Goal: Information Seeking & Learning: Learn about a topic

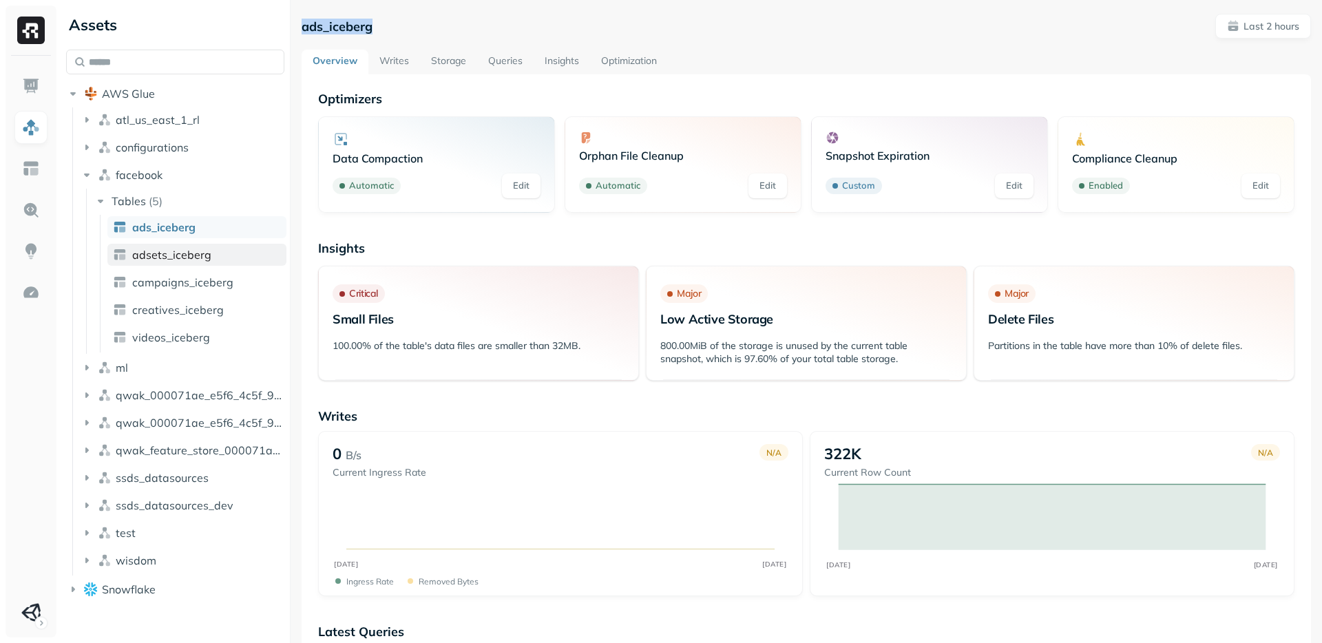
click at [213, 252] on link "adsets_iceberg" at bounding box center [196, 255] width 179 height 22
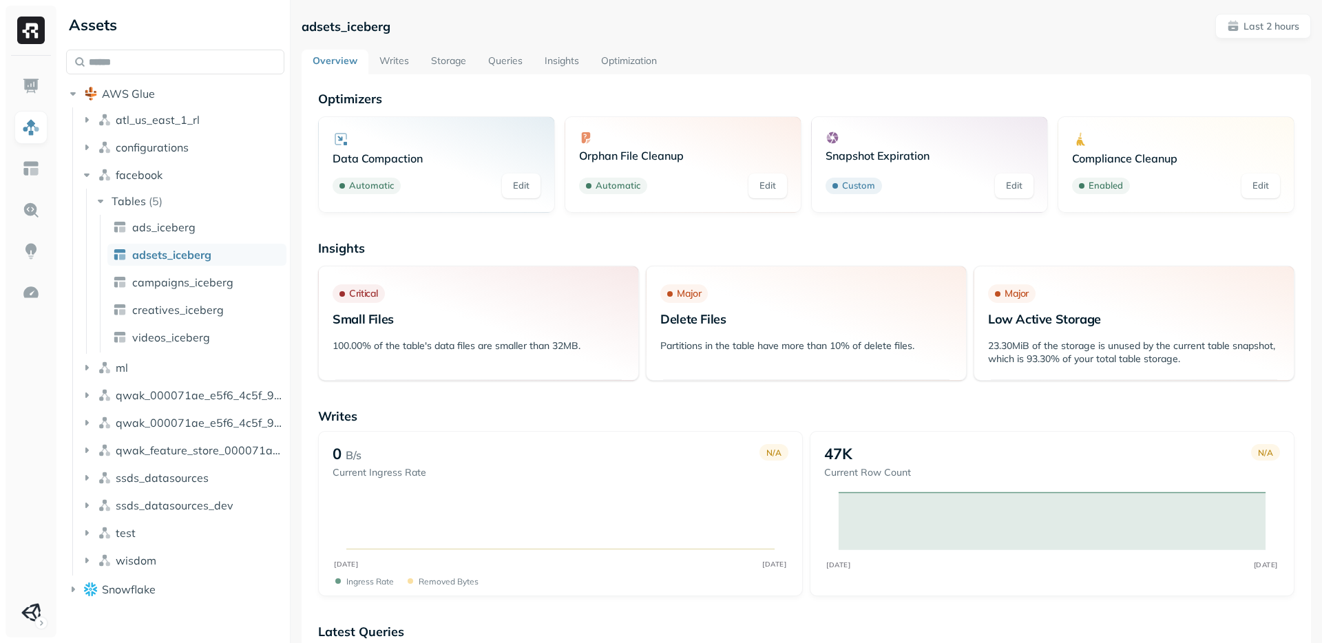
click at [620, 64] on link "Optimization" at bounding box center [629, 62] width 78 height 25
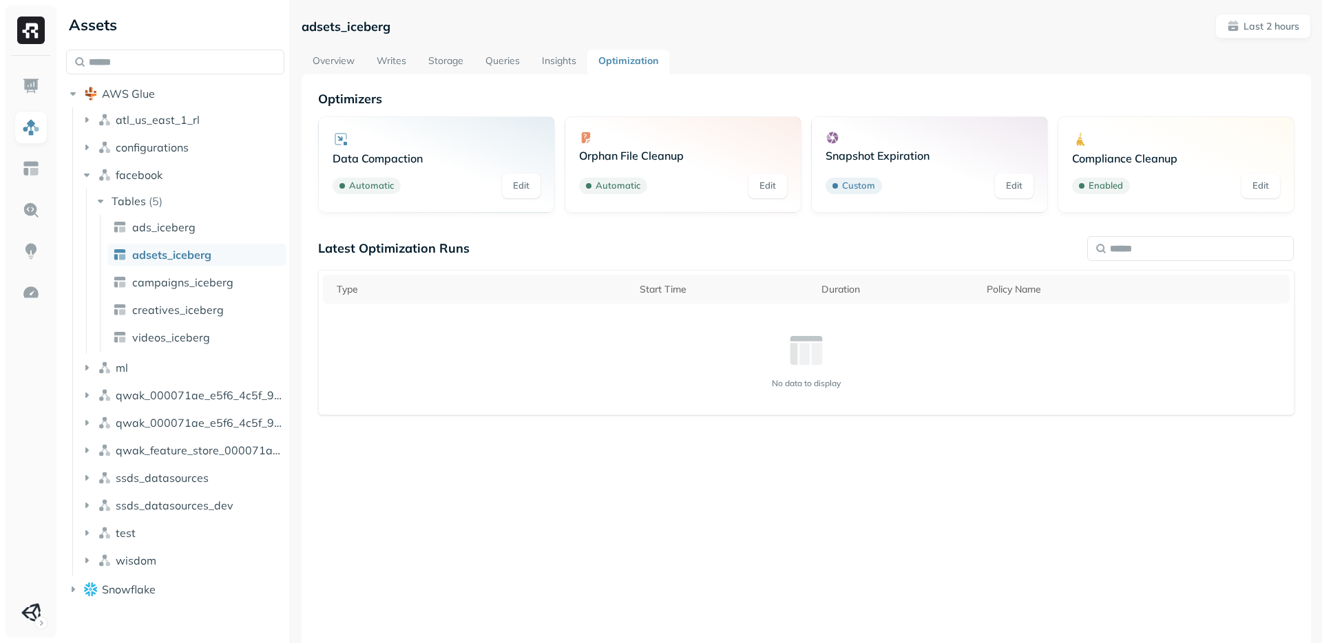
click at [463, 158] on p "Data Compaction" at bounding box center [437, 158] width 208 height 14
click at [635, 166] on div "Orphan File Cleanup Automatic Edit" at bounding box center [683, 164] width 208 height 67
click at [568, 54] on link "Insights" at bounding box center [559, 62] width 56 height 25
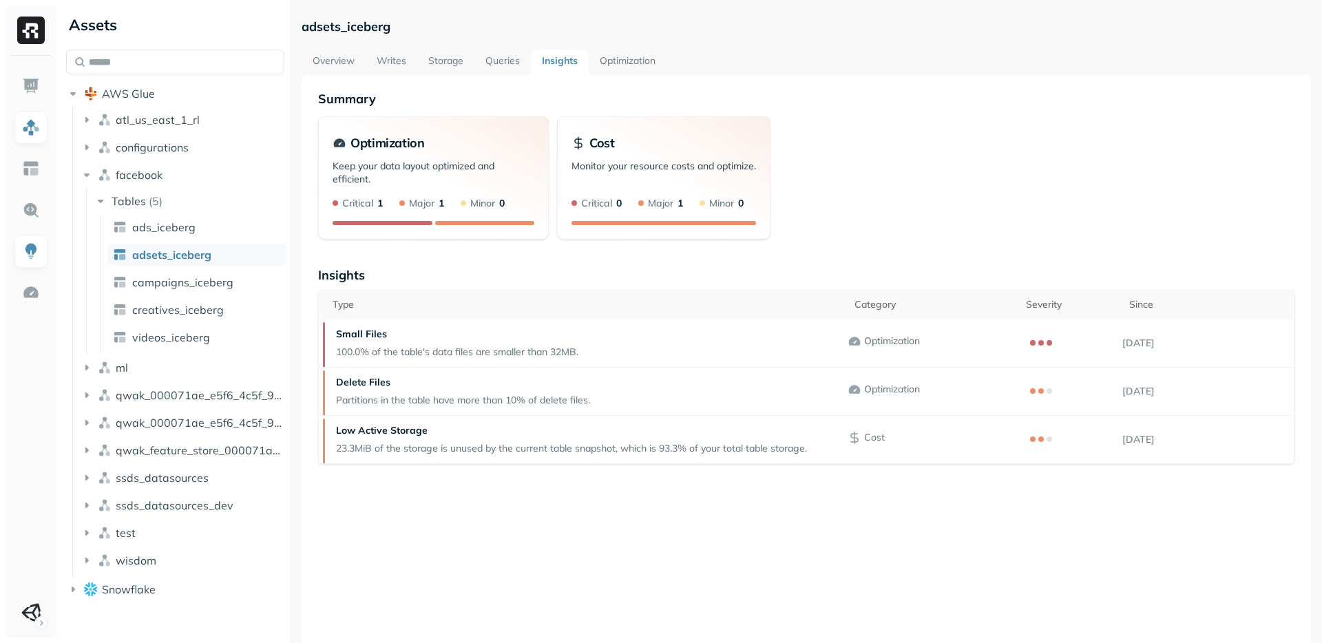
click at [501, 61] on link "Queries" at bounding box center [502, 62] width 56 height 25
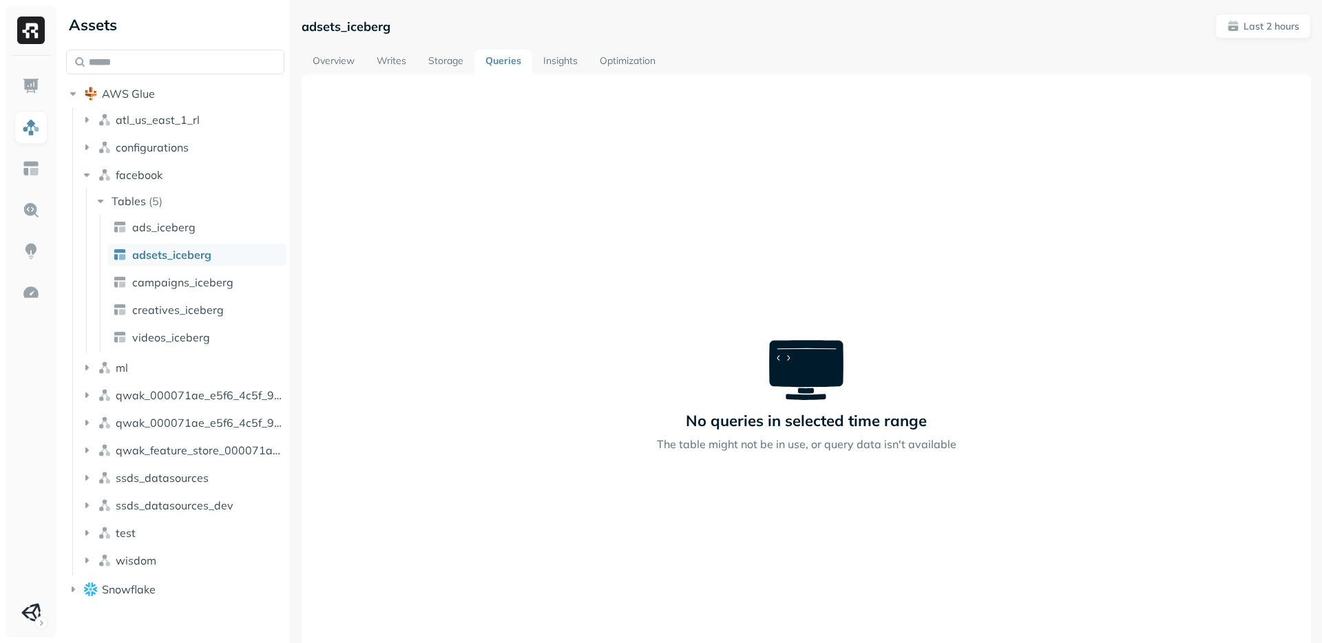
click at [333, 63] on link "Overview" at bounding box center [334, 62] width 64 height 25
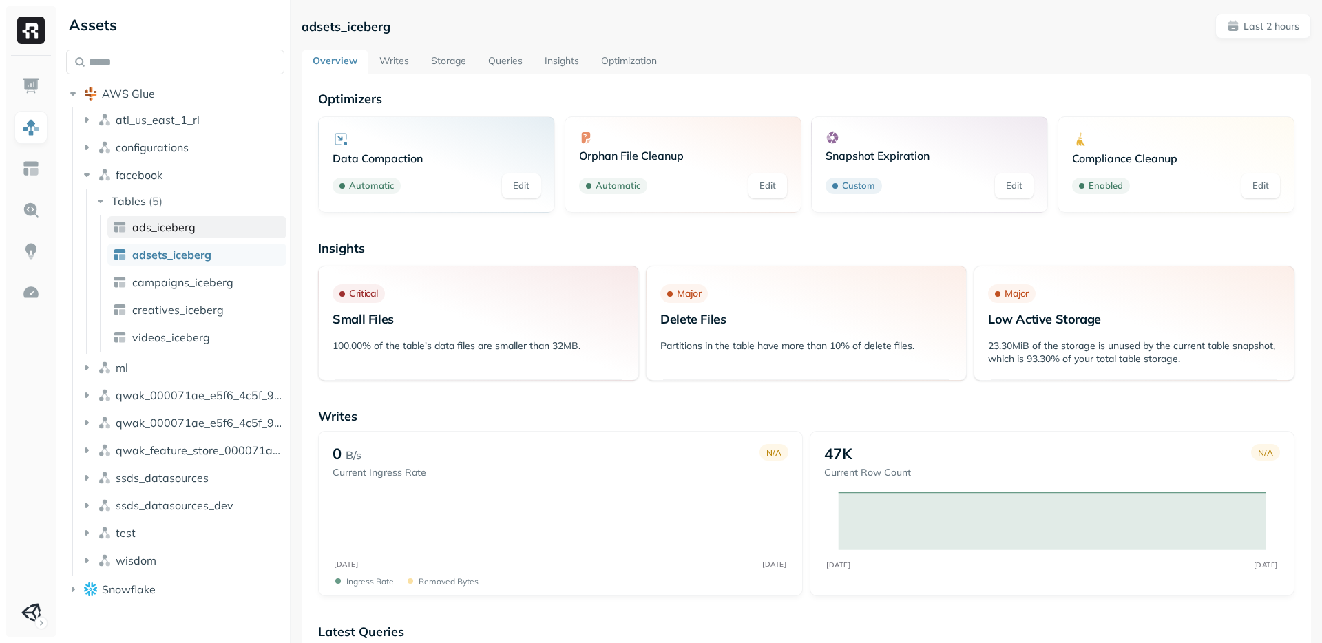
click at [145, 229] on span "ads_iceberg" at bounding box center [163, 227] width 63 height 14
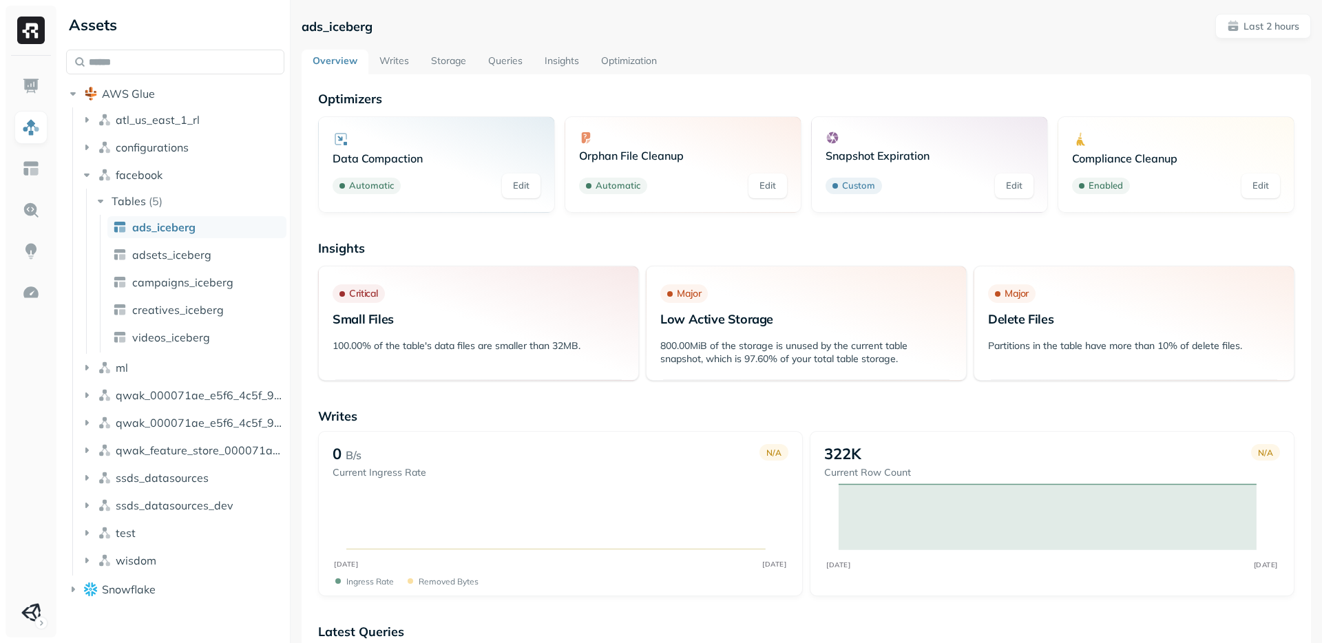
click at [642, 72] on link "Optimization" at bounding box center [629, 62] width 78 height 25
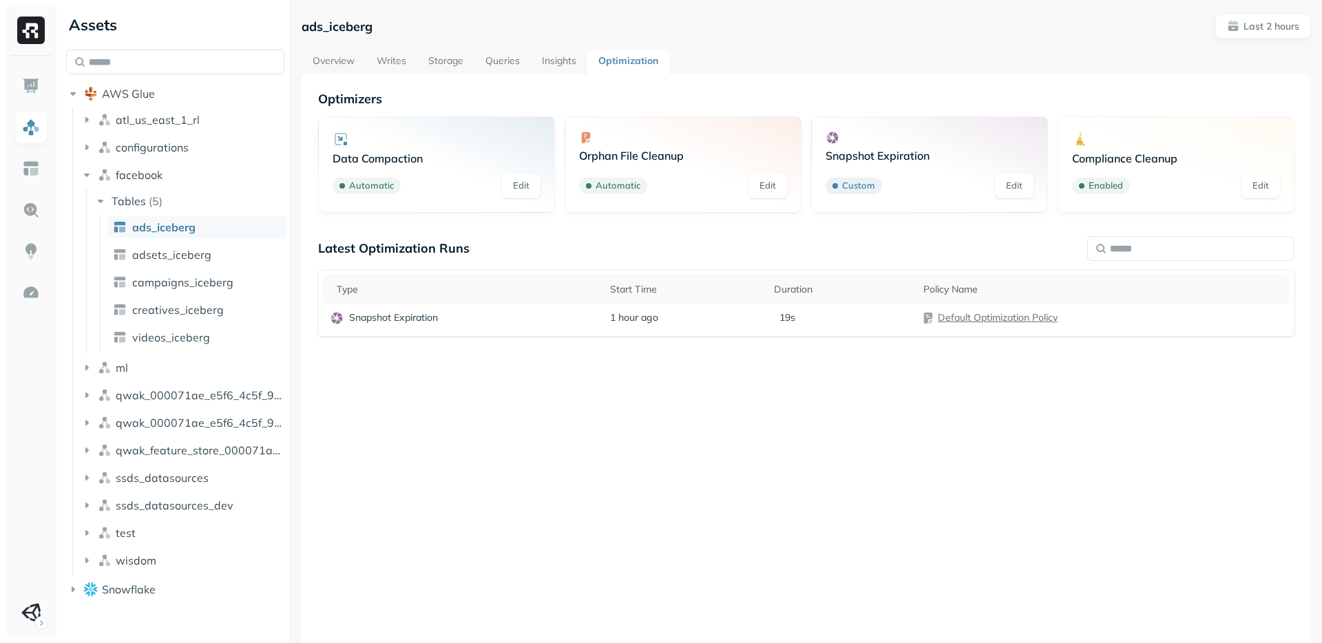
click at [620, 48] on div "ads_iceberg Last 2 hours Overview Writes Storage Queries Insights Optimization …" at bounding box center [806, 366] width 1009 height 704
click at [407, 324] on p "Snapshot Expiration" at bounding box center [393, 317] width 89 height 13
click at [407, 324] on html "Assets AWS Glue atl_us_east_1_rl configurations facebook Tables ( 5 ) ads_icebe…" at bounding box center [661, 321] width 1322 height 643
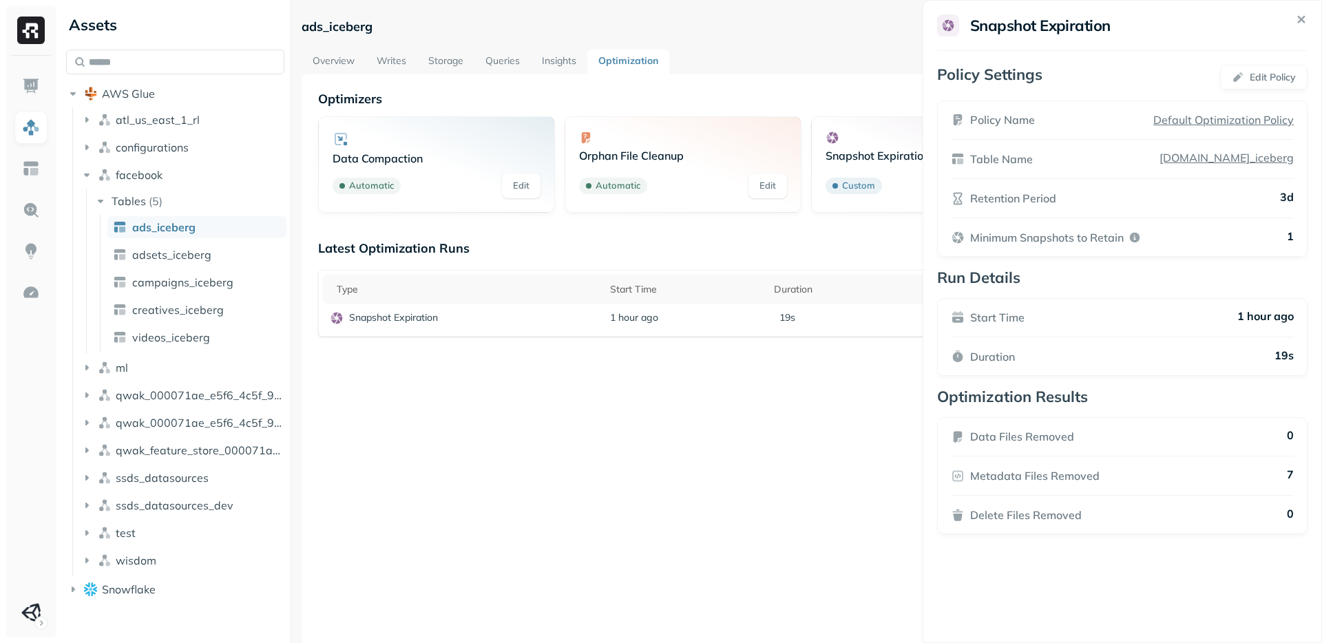
click at [697, 485] on html "Assets AWS Glue atl_us_east_1_rl configurations facebook Tables ( 5 ) ads_icebe…" at bounding box center [661, 321] width 1322 height 643
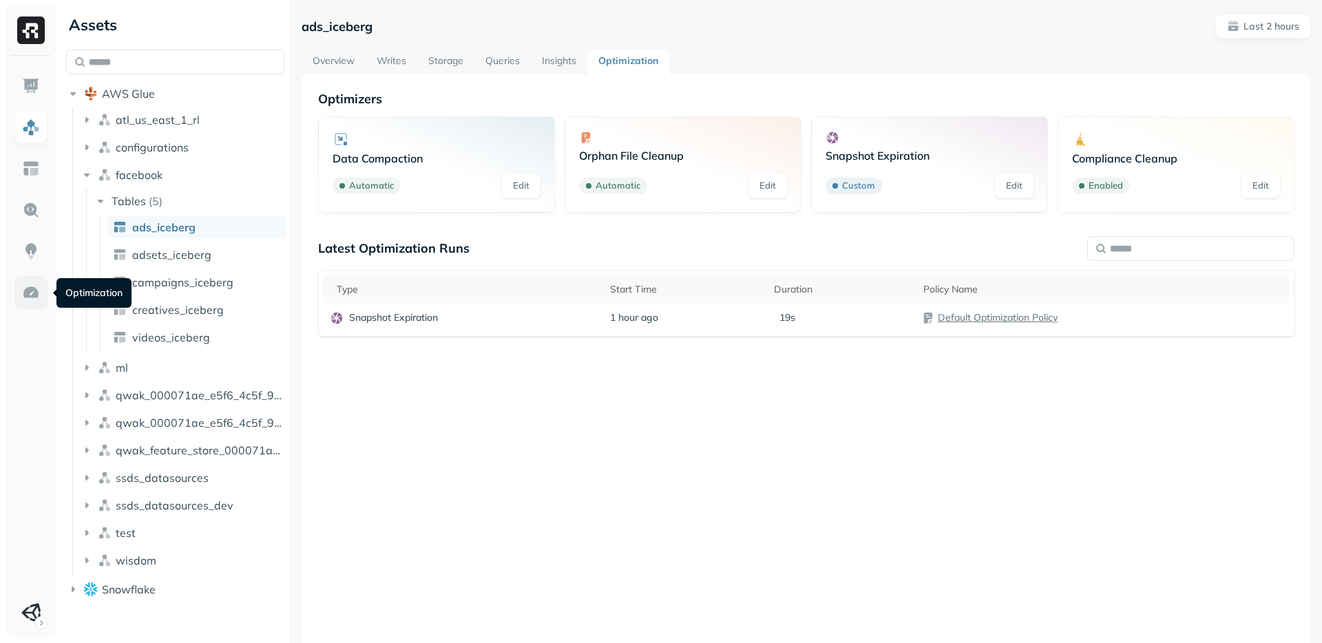
click at [28, 289] on img at bounding box center [31, 293] width 18 height 18
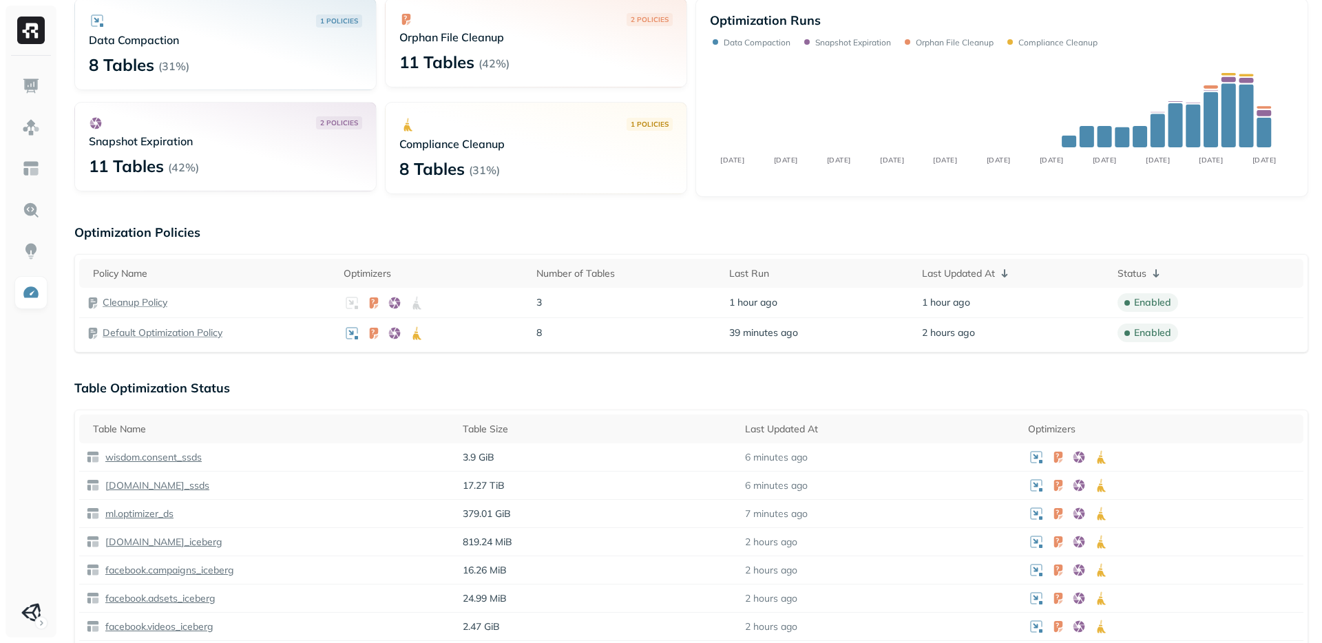
scroll to position [97, 0]
click at [143, 330] on p "Default Optimization Policy" at bounding box center [163, 333] width 120 height 13
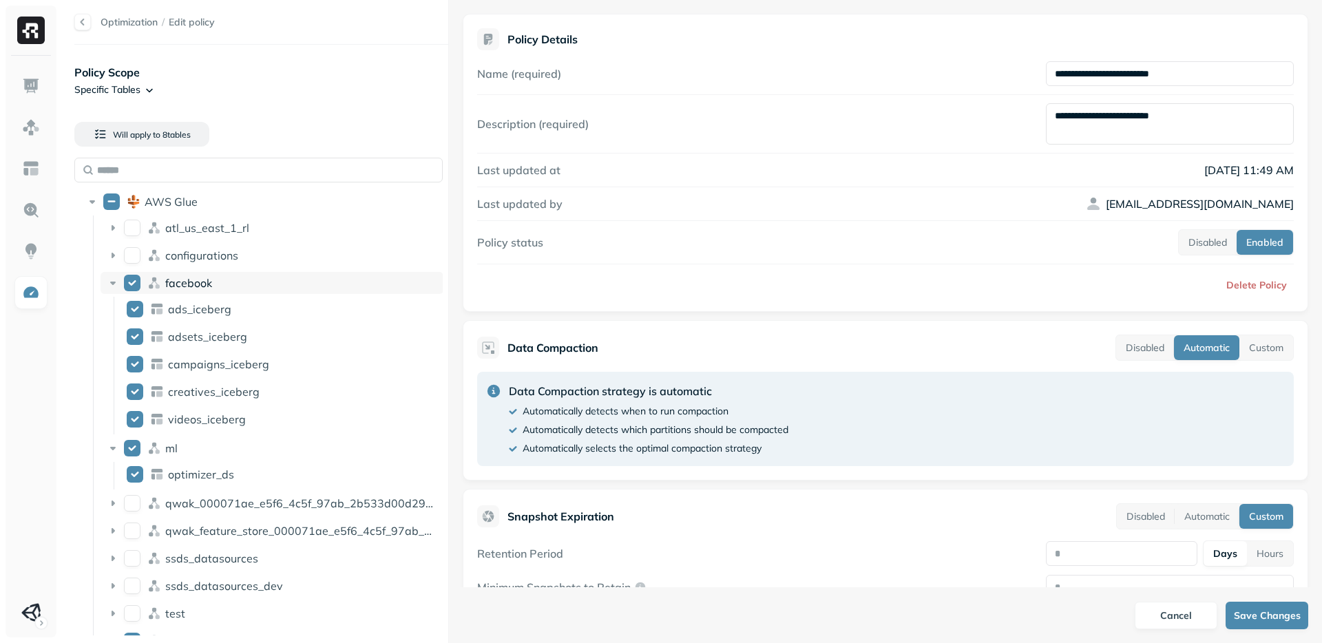
click at [109, 276] on icon at bounding box center [113, 283] width 14 height 14
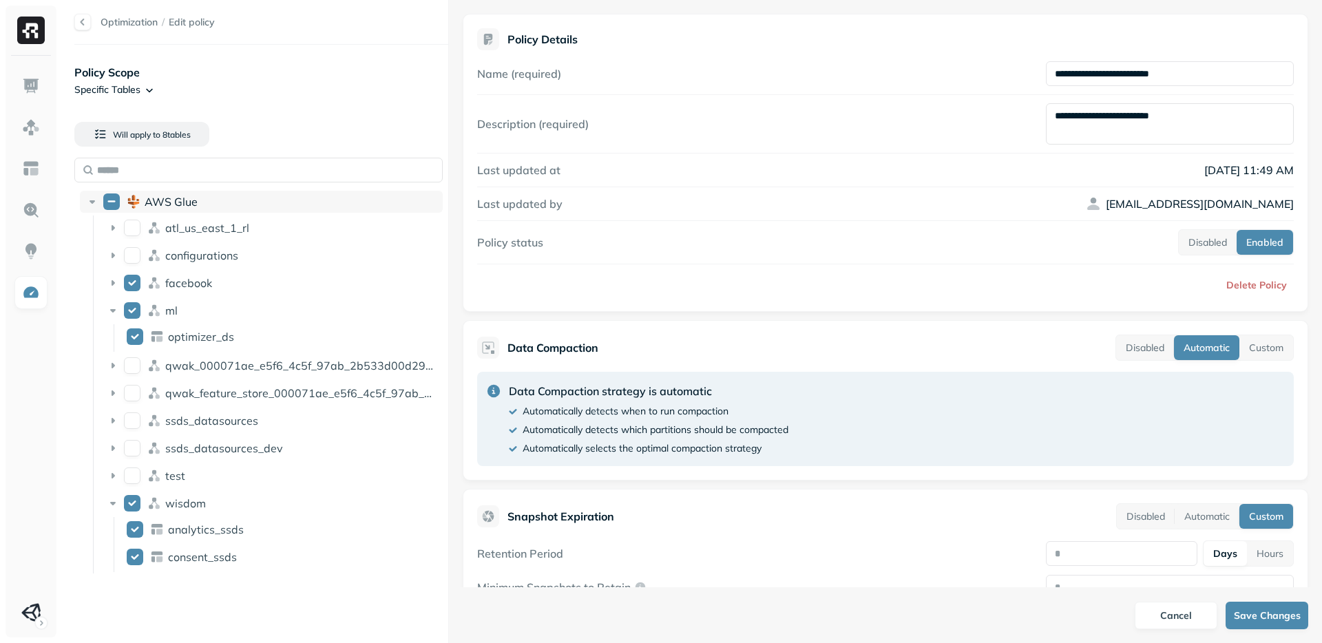
click at [95, 204] on icon at bounding box center [92, 202] width 14 height 14
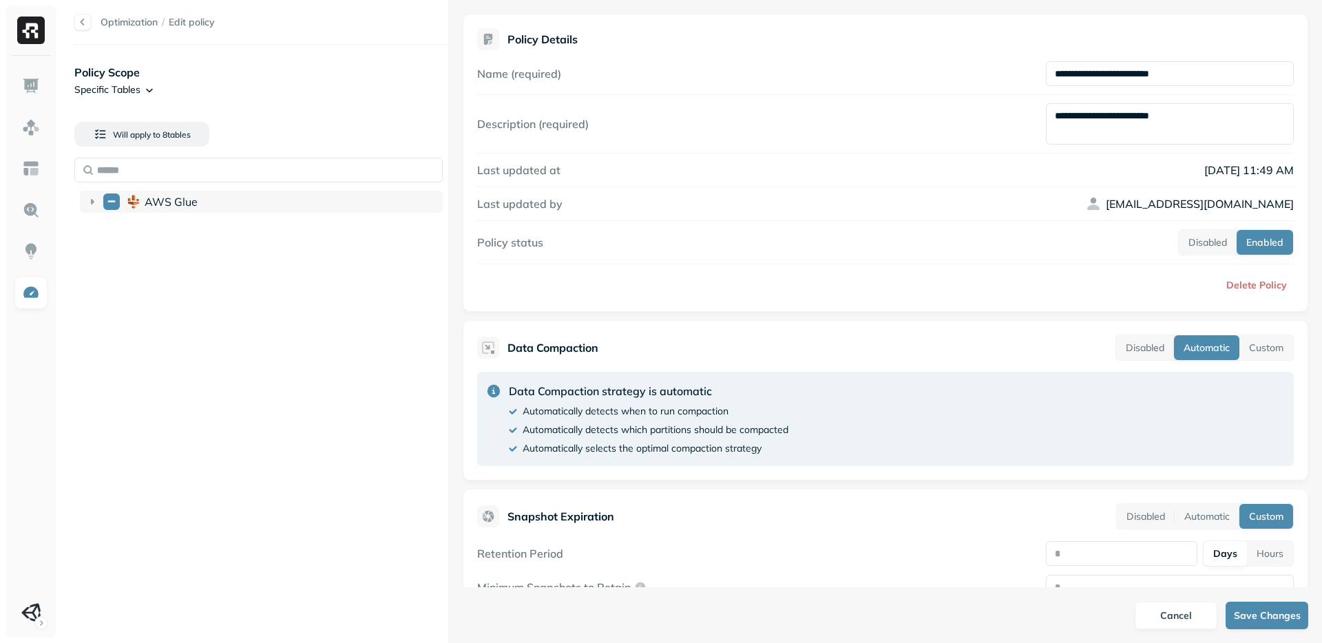
click at [85, 200] on icon at bounding box center [92, 202] width 14 height 14
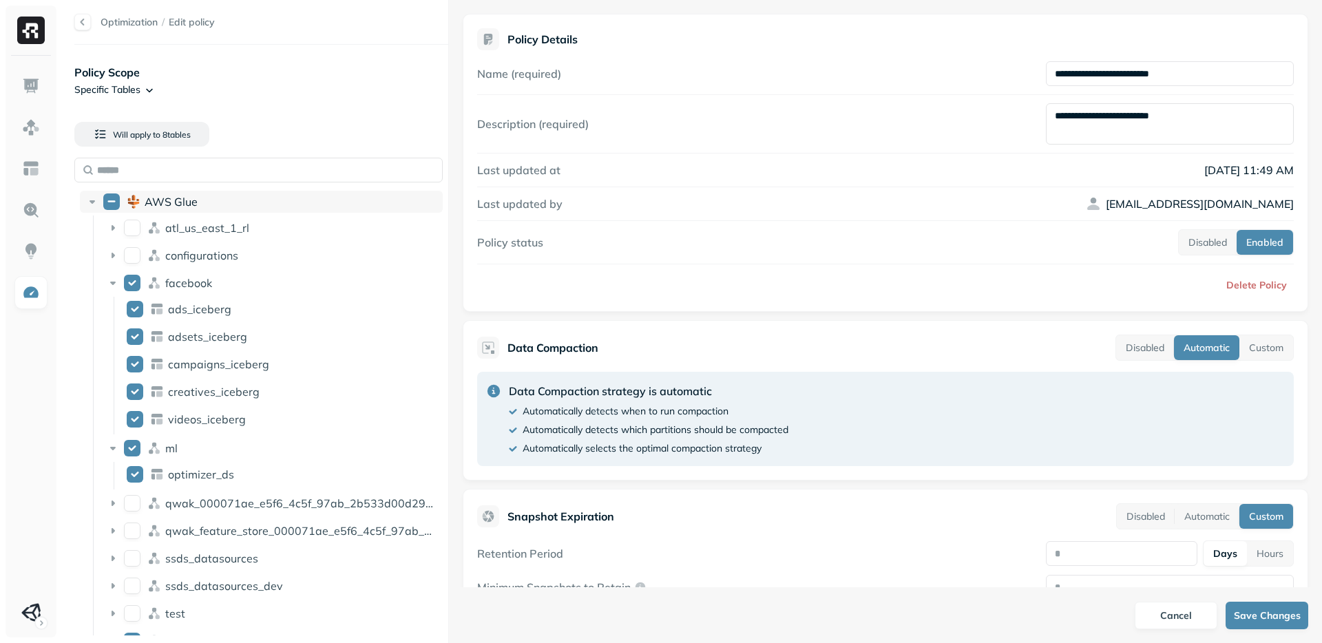
click at [85, 200] on icon at bounding box center [92, 202] width 14 height 14
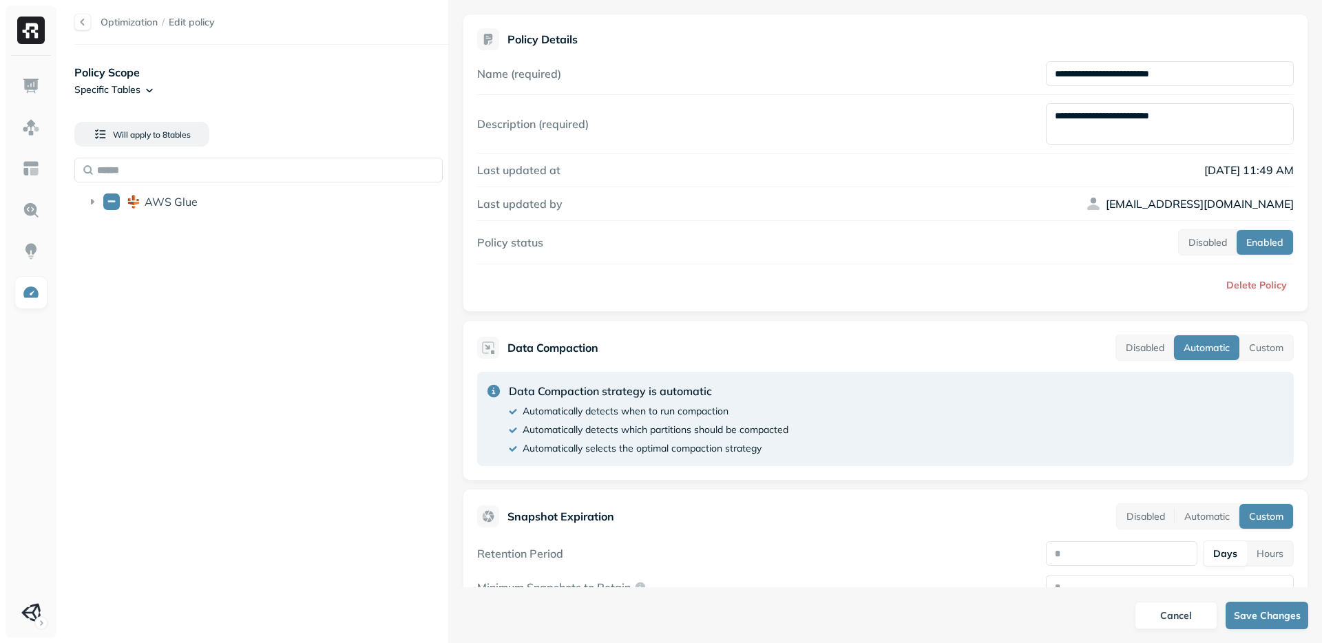
click at [1223, 209] on p "[EMAIL_ADDRESS][DOMAIN_NAME]" at bounding box center [1200, 204] width 188 height 17
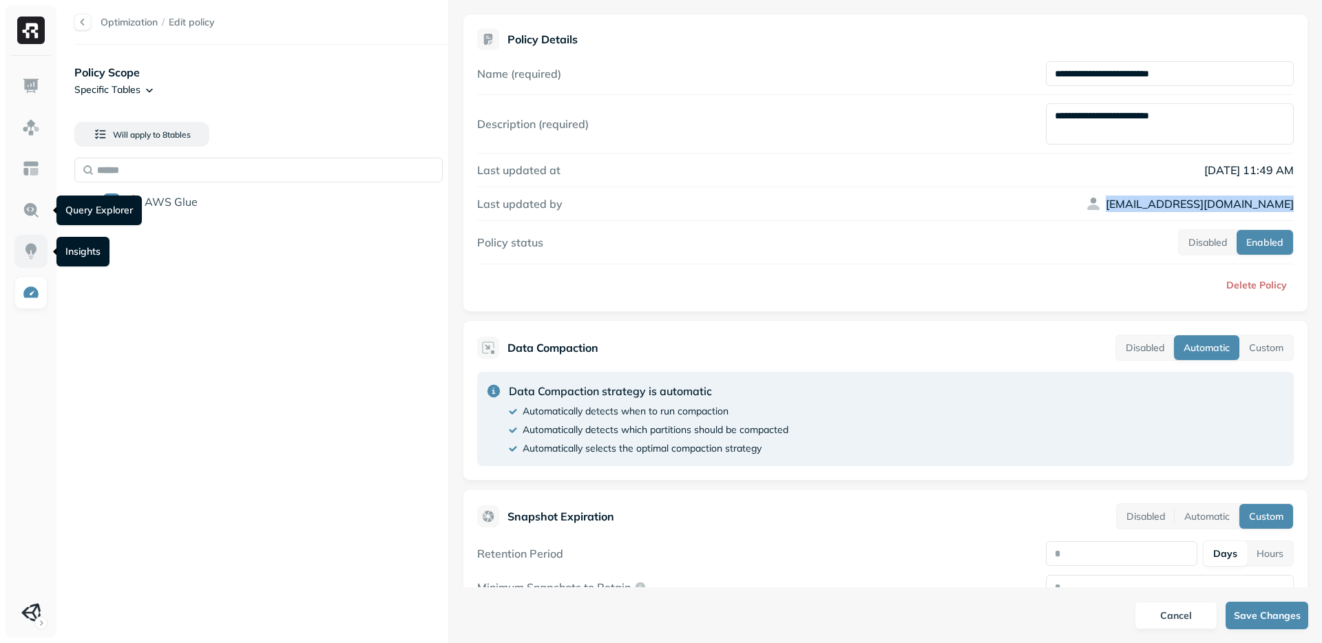
click at [32, 249] on img at bounding box center [31, 251] width 18 height 18
click at [34, 249] on img at bounding box center [31, 251] width 18 height 18
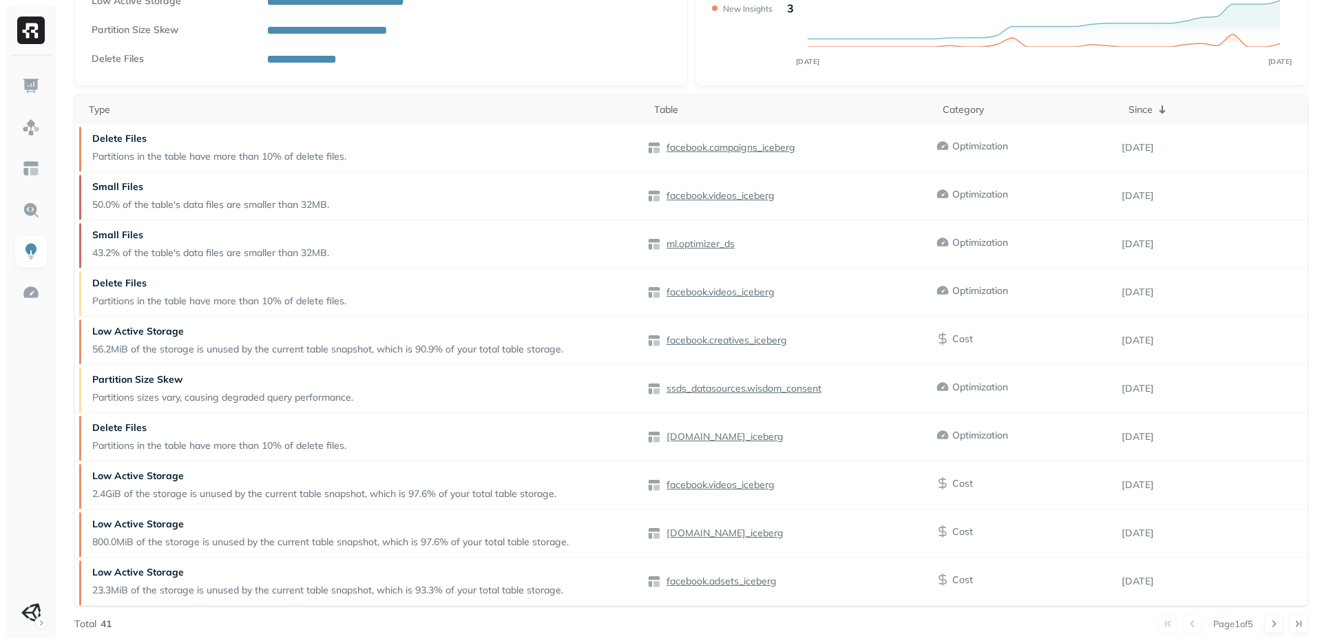
scroll to position [168, 0]
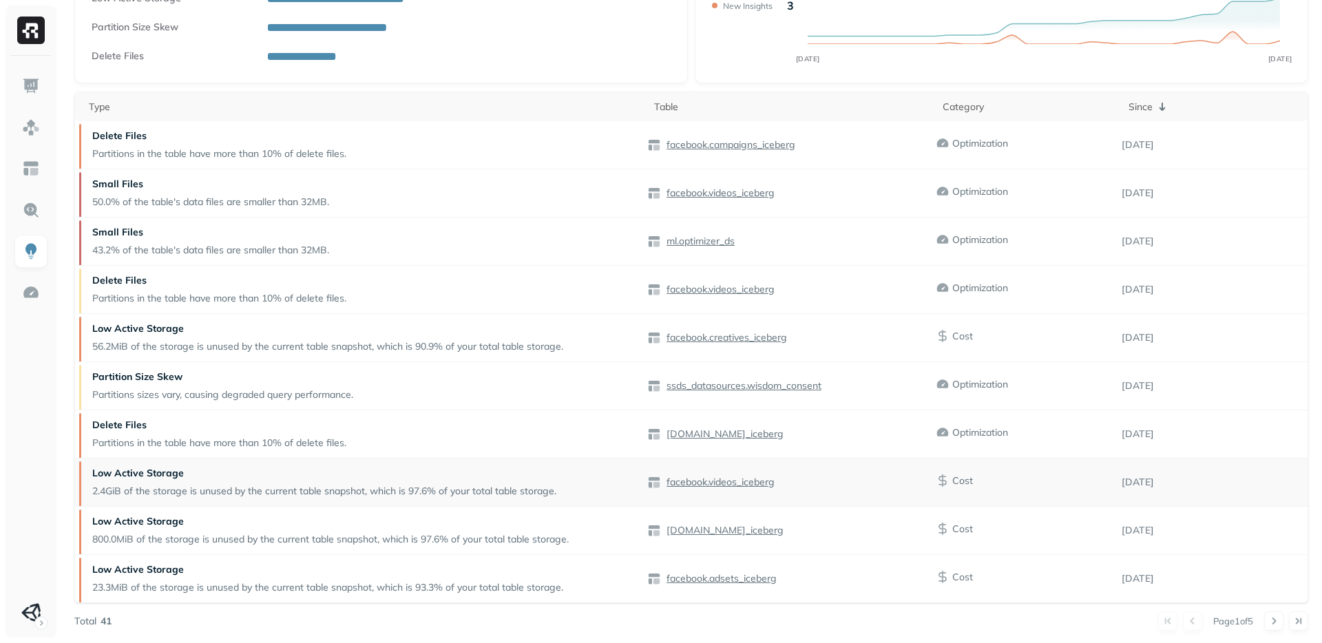
click at [186, 474] on p "Low Active Storage" at bounding box center [324, 473] width 464 height 13
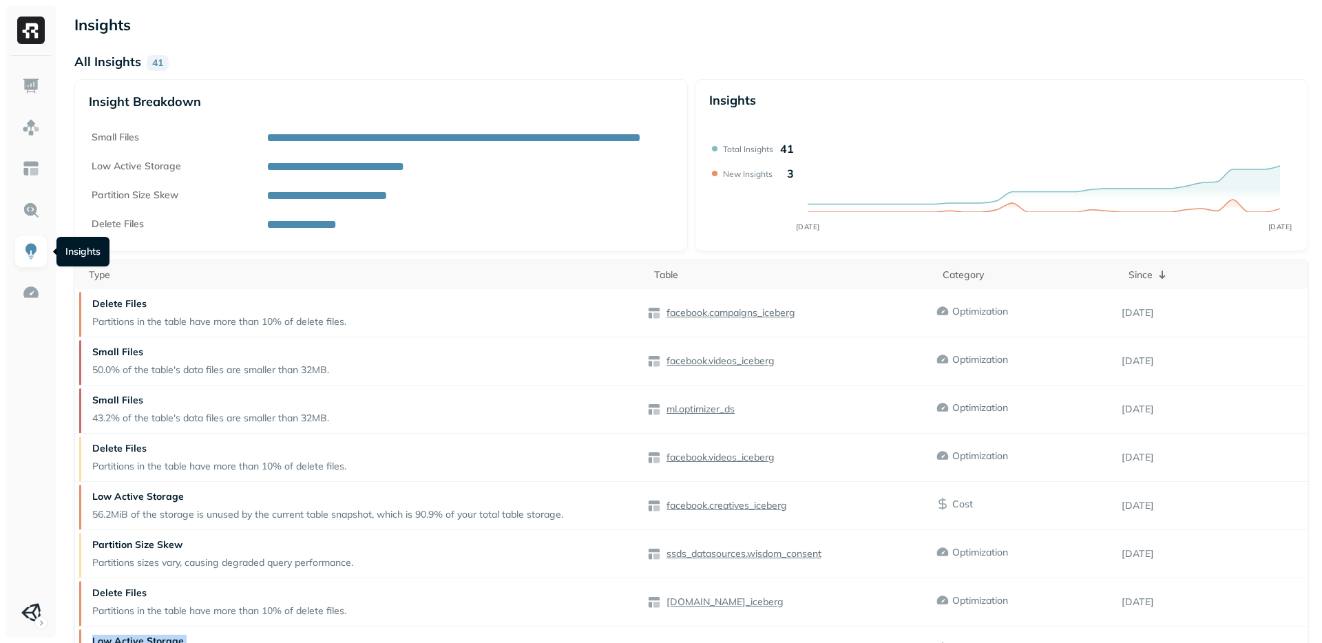
click at [34, 250] on img at bounding box center [31, 251] width 18 height 18
click at [35, 282] on link at bounding box center [30, 292] width 33 height 33
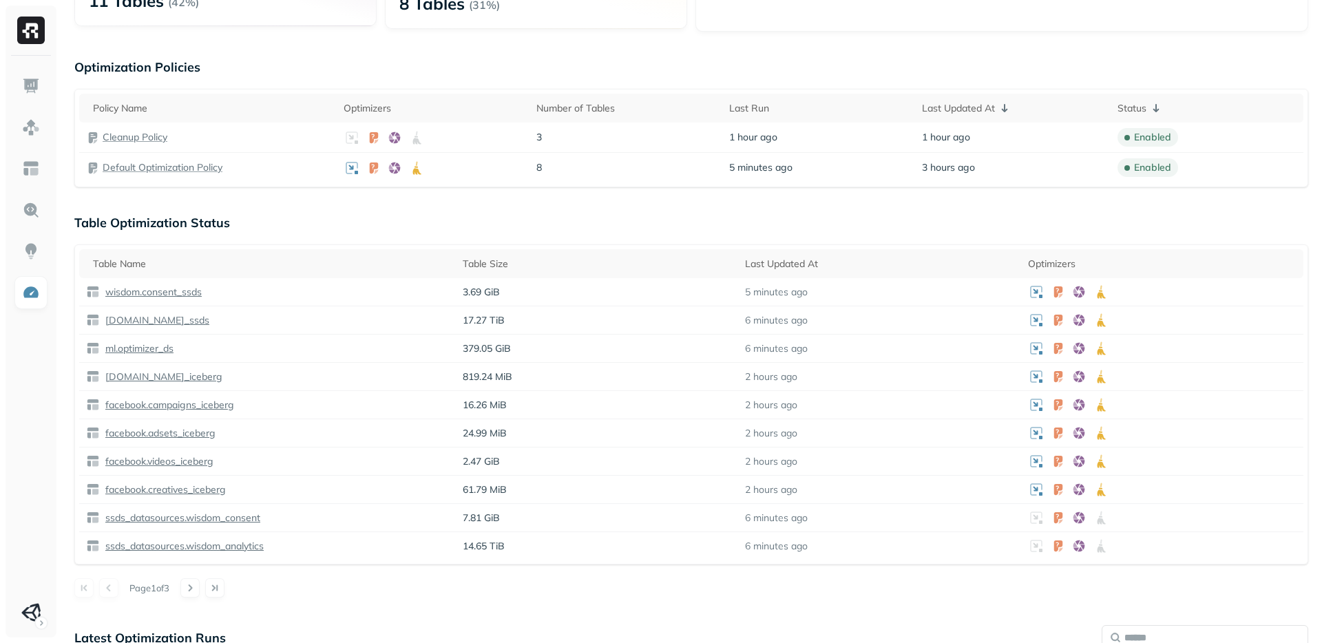
scroll to position [268, 0]
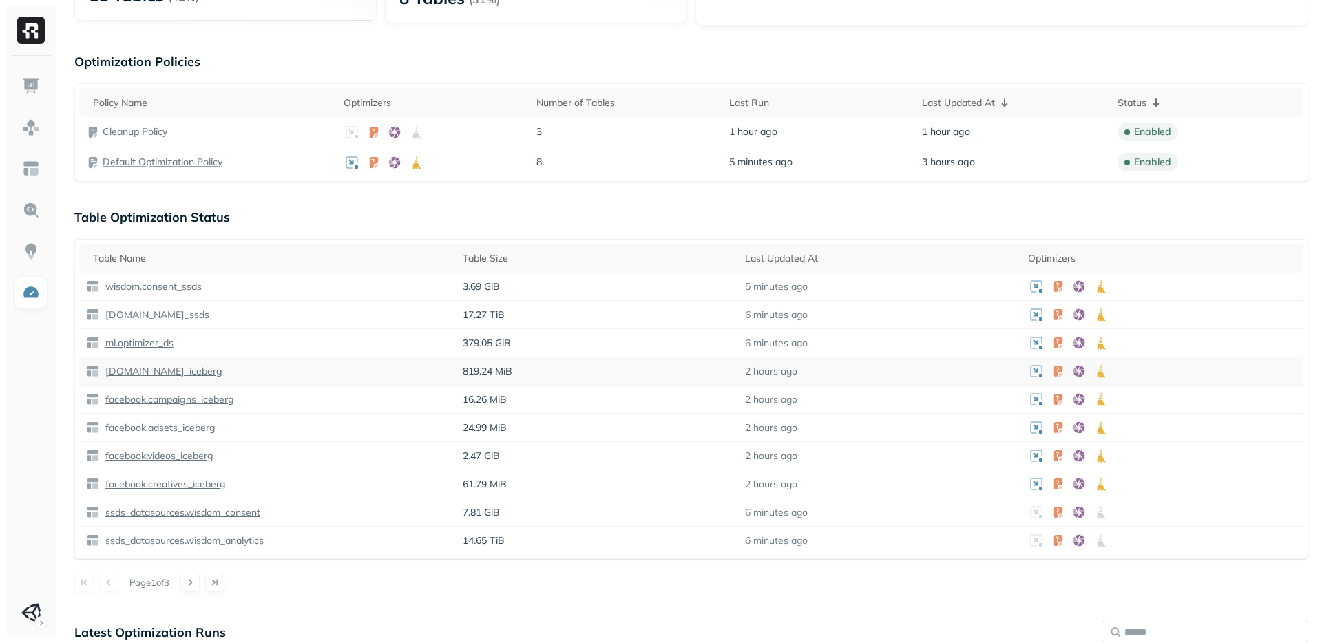
click at [167, 374] on p "[DOMAIN_NAME]_iceberg" at bounding box center [163, 371] width 120 height 13
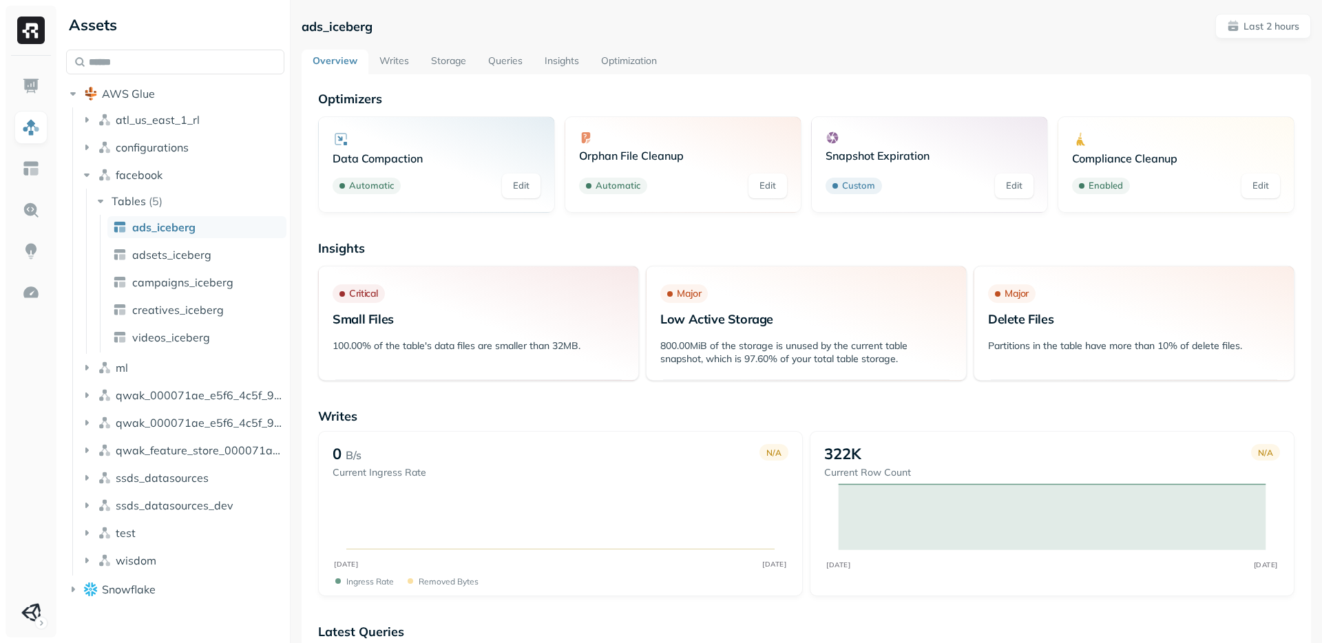
click at [644, 59] on link "Optimization" at bounding box center [629, 62] width 78 height 25
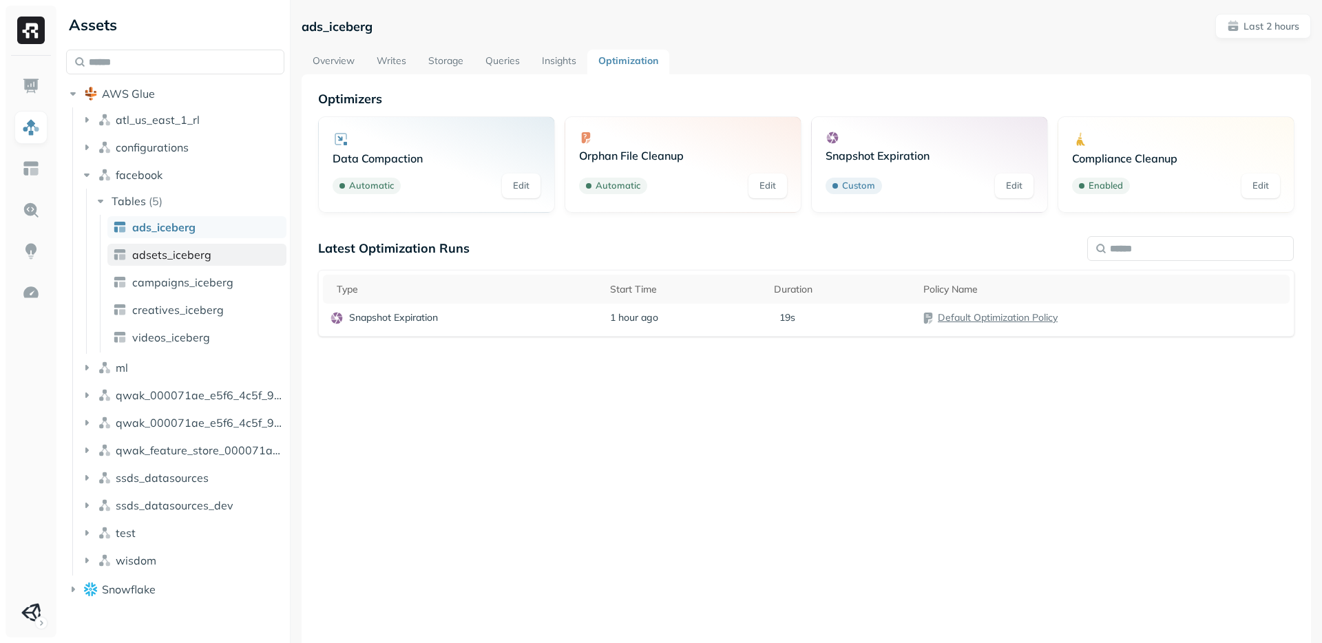
click at [175, 246] on link "adsets_iceberg" at bounding box center [196, 255] width 179 height 22
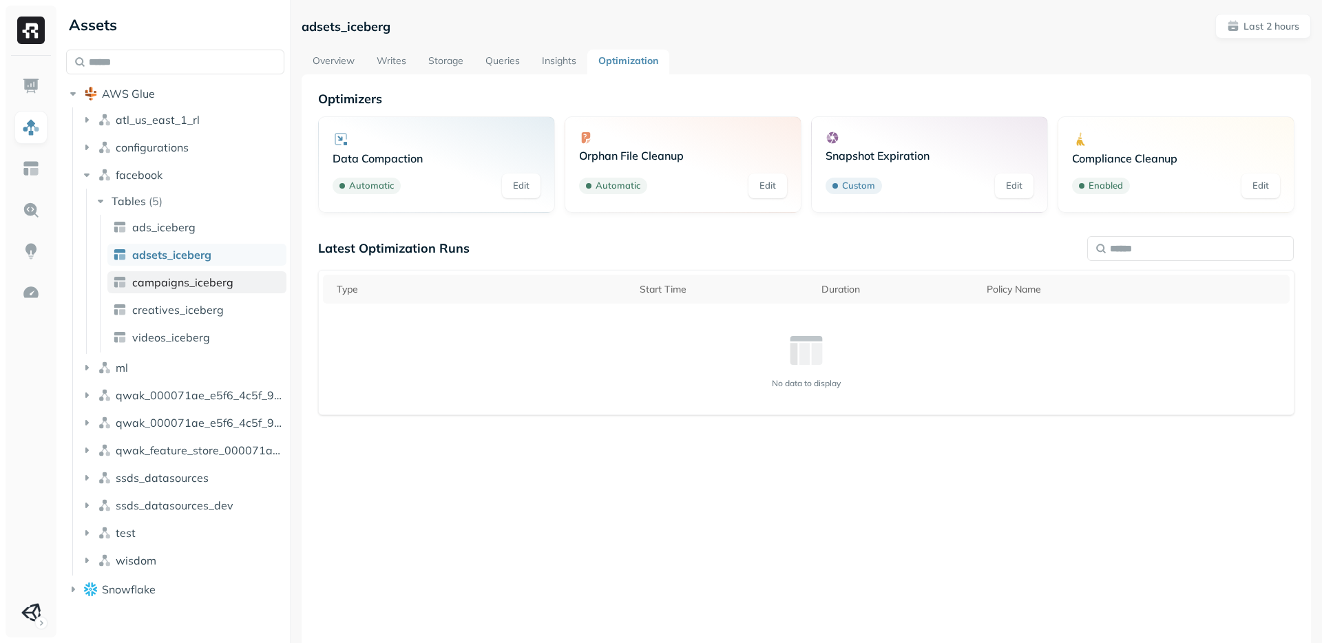
click at [186, 283] on span "campaigns_iceberg" at bounding box center [182, 282] width 101 height 14
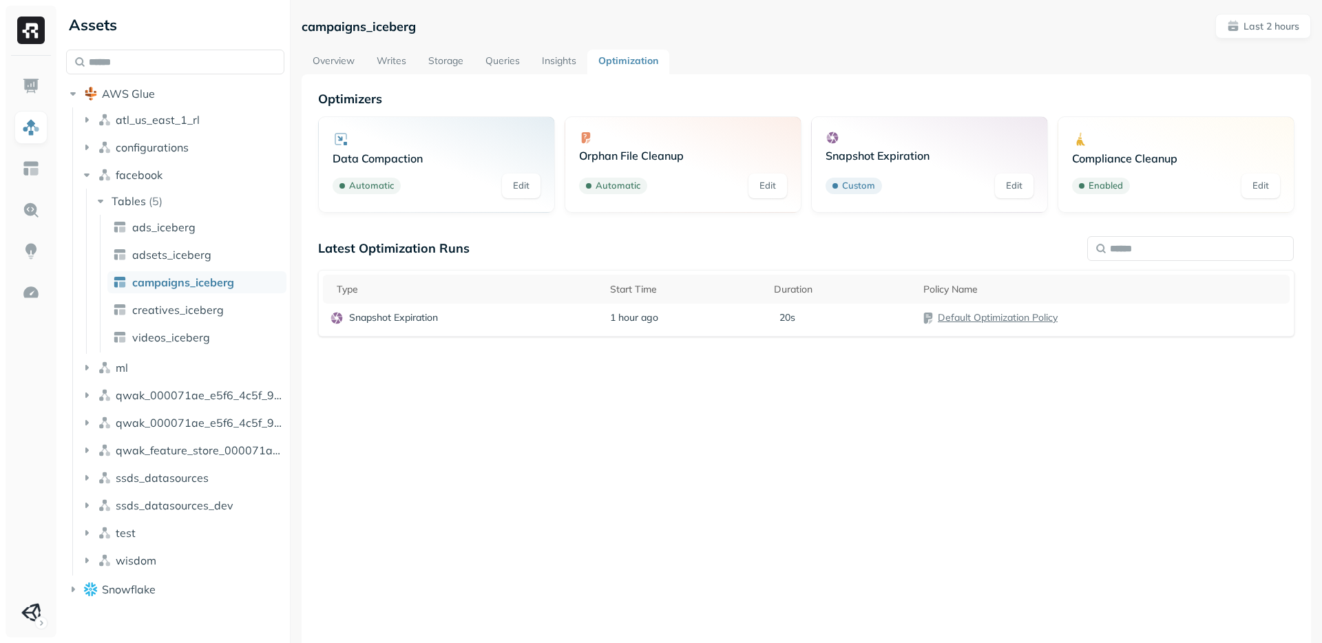
click at [171, 282] on span "campaigns_iceberg" at bounding box center [183, 282] width 102 height 14
click at [191, 308] on span "creatives_iceberg" at bounding box center [178, 310] width 92 height 14
click at [185, 339] on span "videos_iceberg" at bounding box center [171, 337] width 78 height 14
click at [526, 189] on link "Edit" at bounding box center [521, 185] width 39 height 25
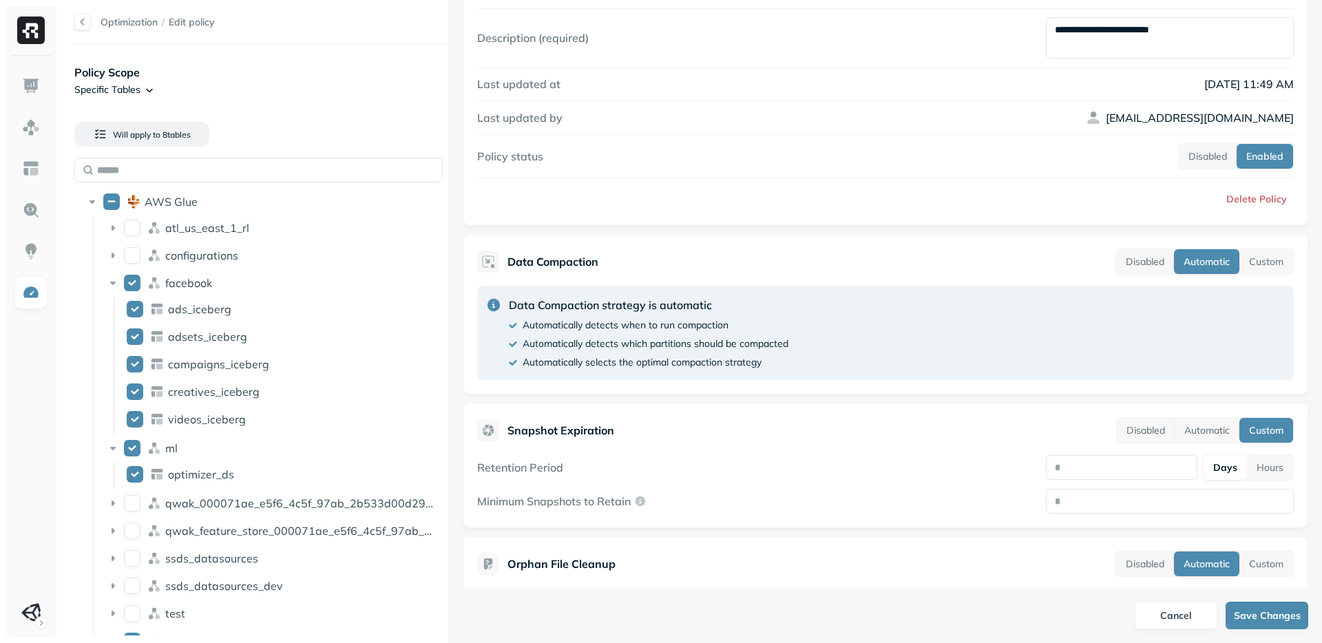
scroll to position [25, 0]
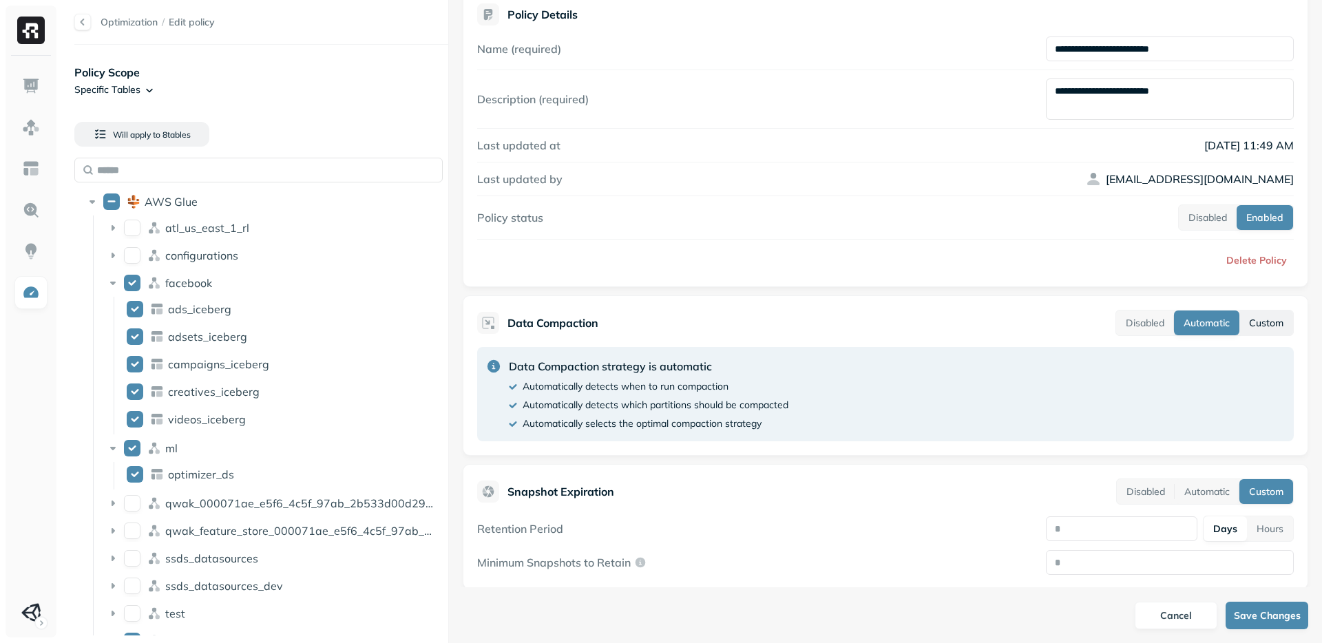
click at [1262, 326] on button "Custom" at bounding box center [1266, 322] width 54 height 25
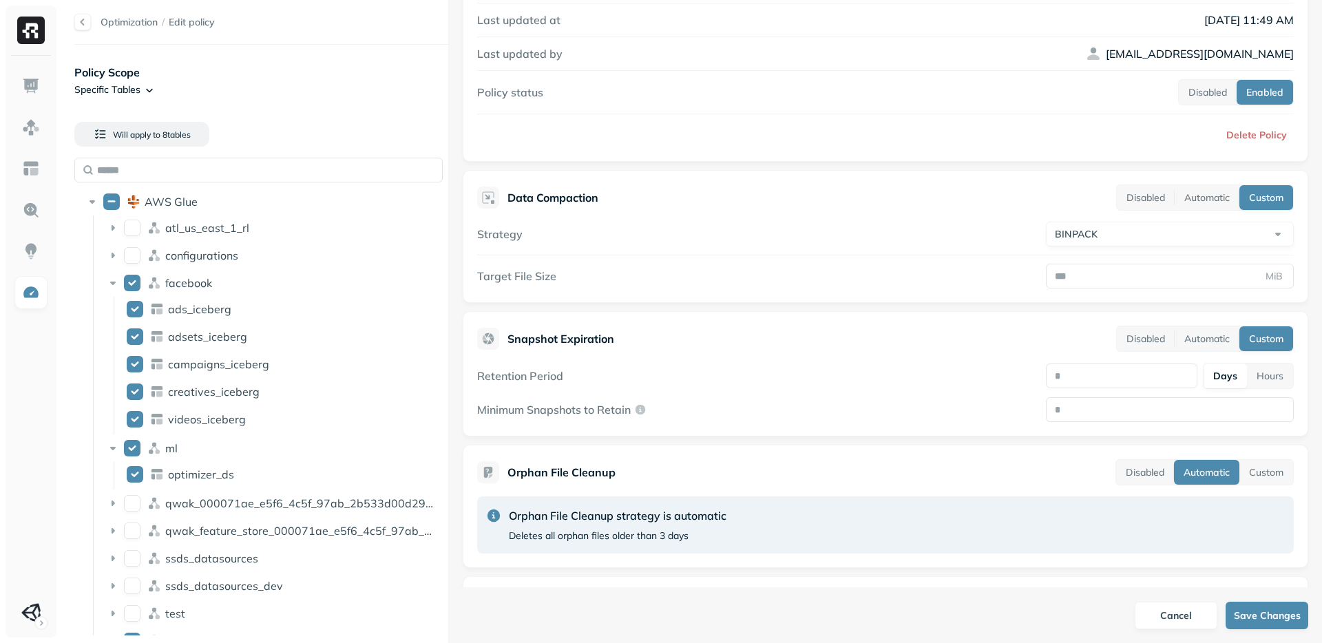
scroll to position [228, 0]
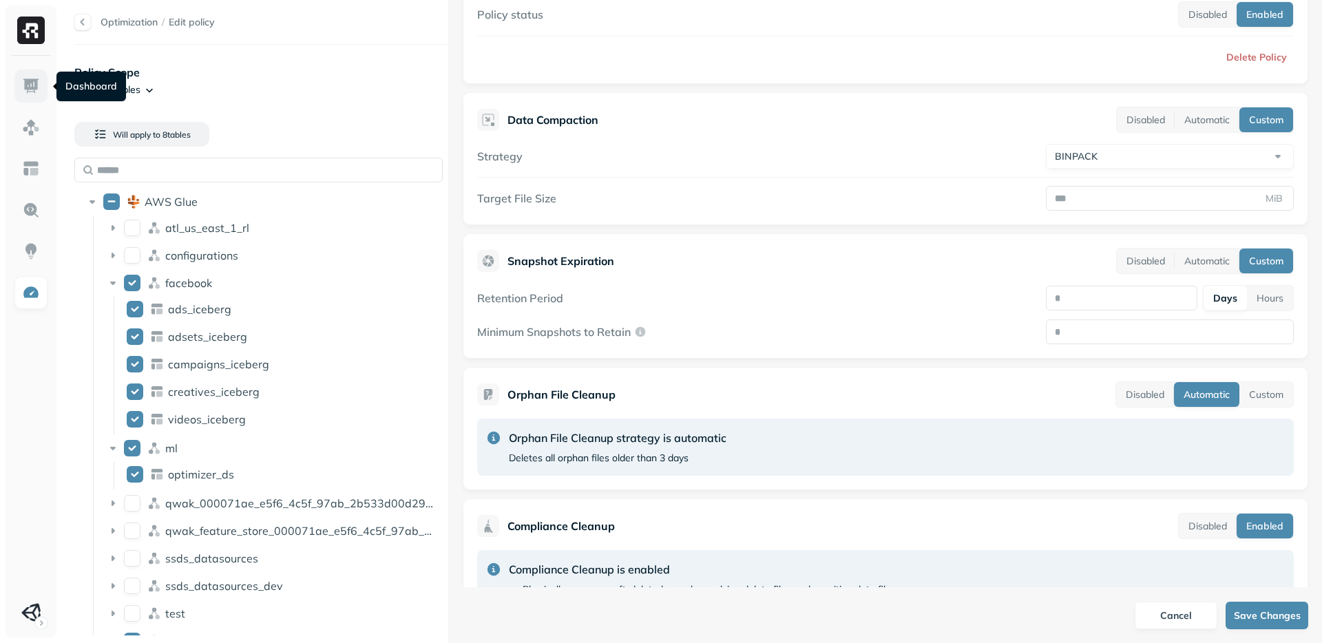
click at [23, 81] on img at bounding box center [31, 86] width 18 height 18
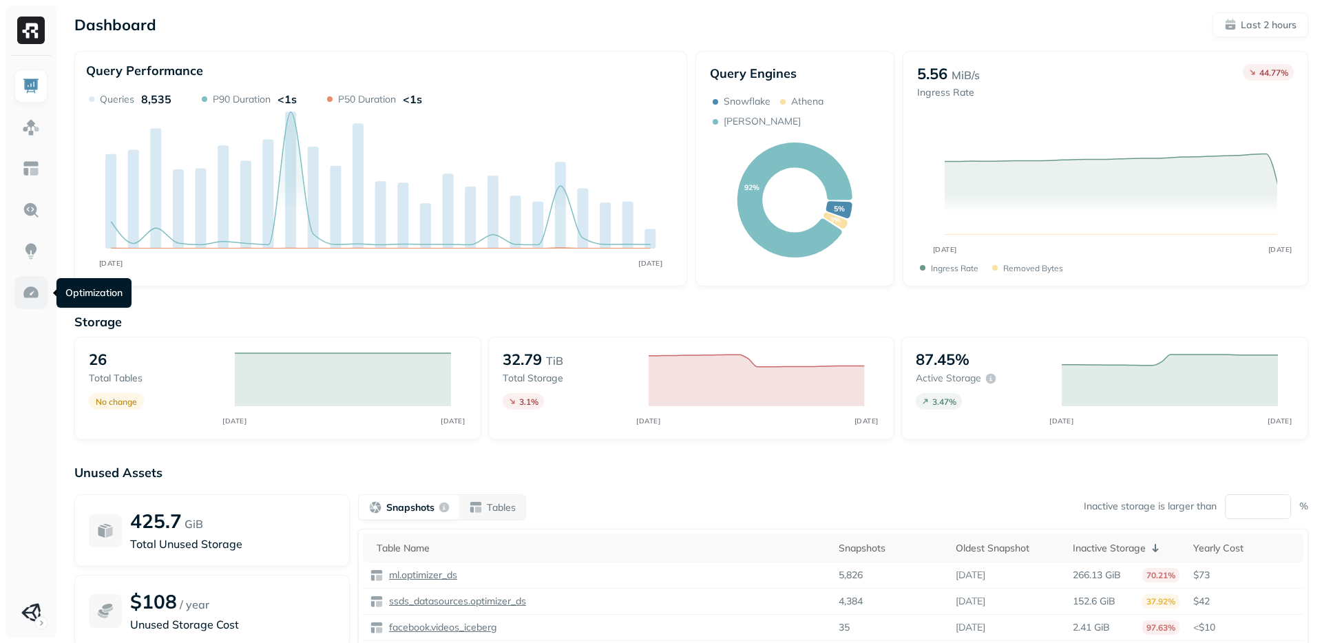
click at [28, 293] on img at bounding box center [31, 293] width 18 height 18
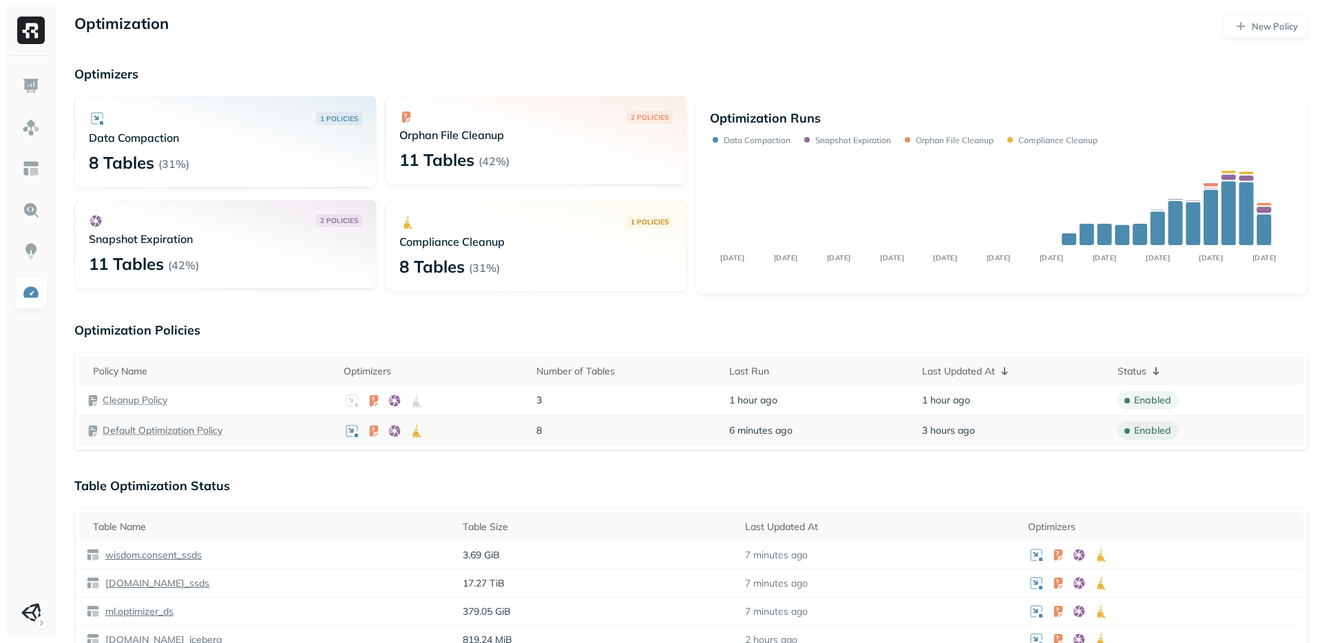
click at [128, 432] on p "Default Optimization Policy" at bounding box center [163, 430] width 120 height 13
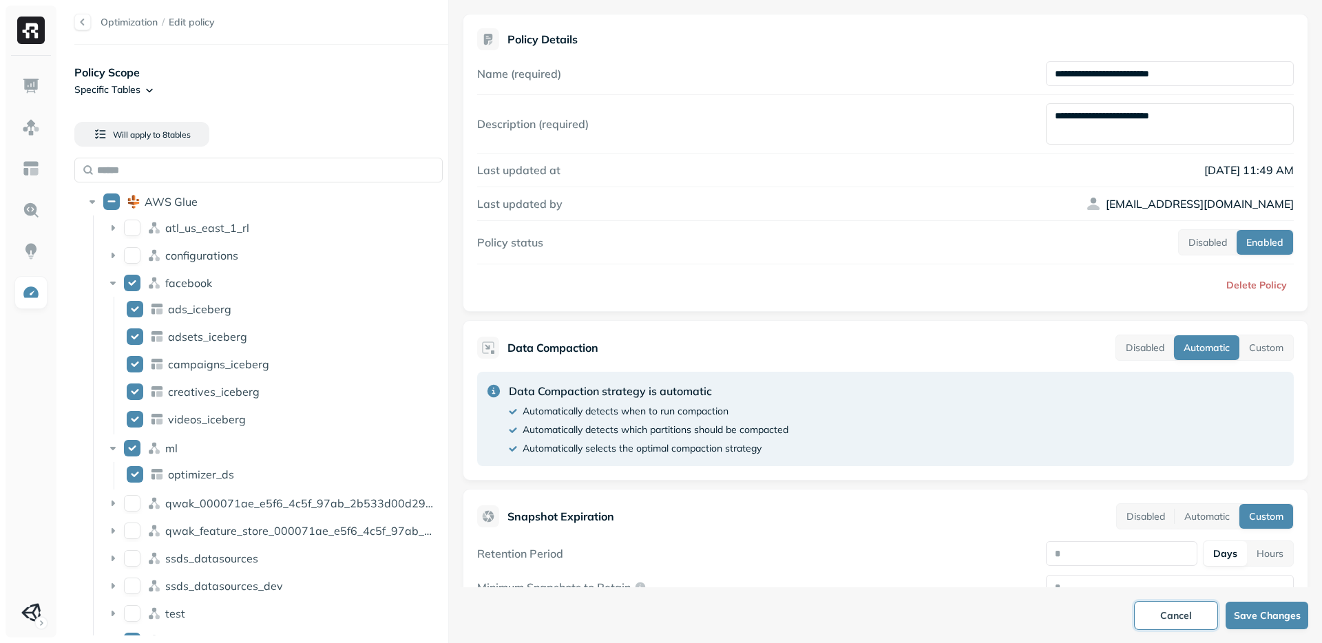
click at [1193, 612] on button "Cancel" at bounding box center [1176, 616] width 83 height 28
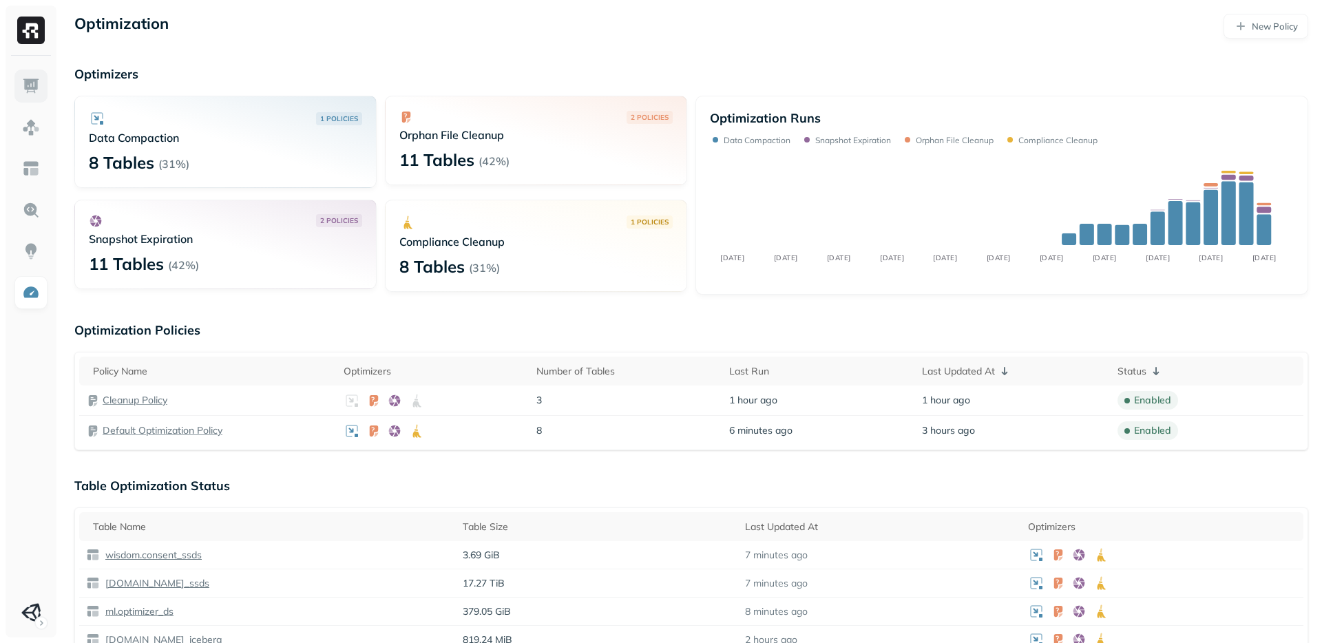
click at [24, 78] on img at bounding box center [31, 86] width 18 height 18
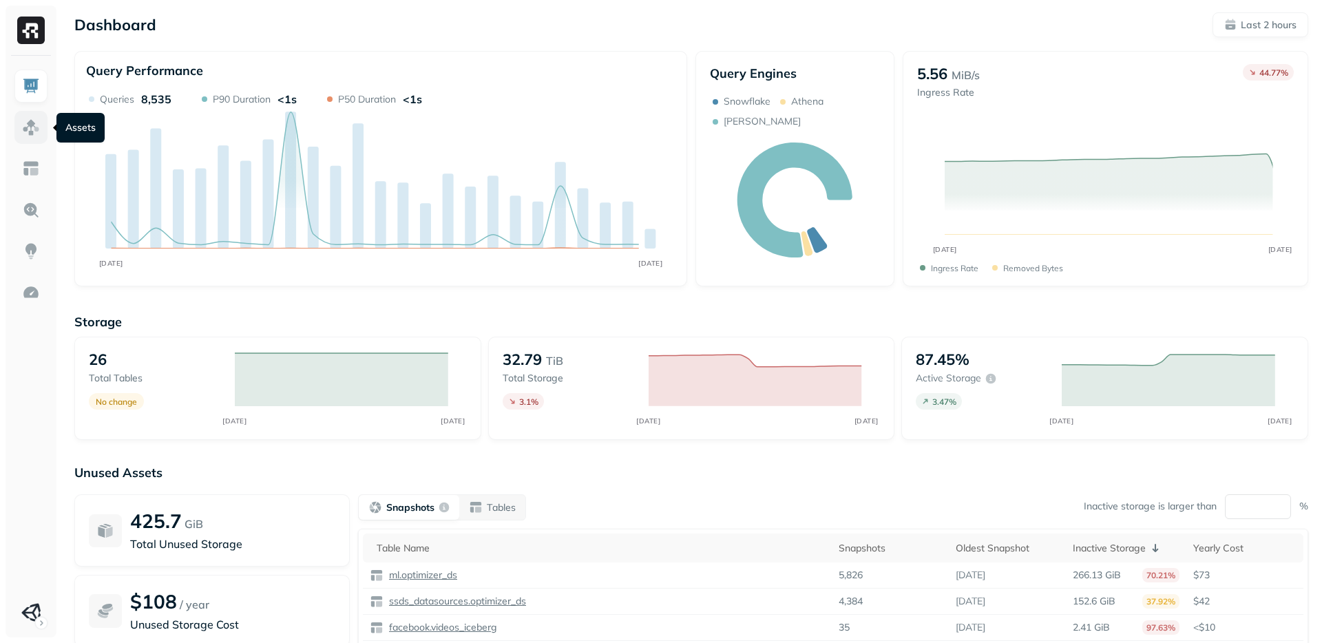
click at [32, 129] on img at bounding box center [31, 127] width 18 height 18
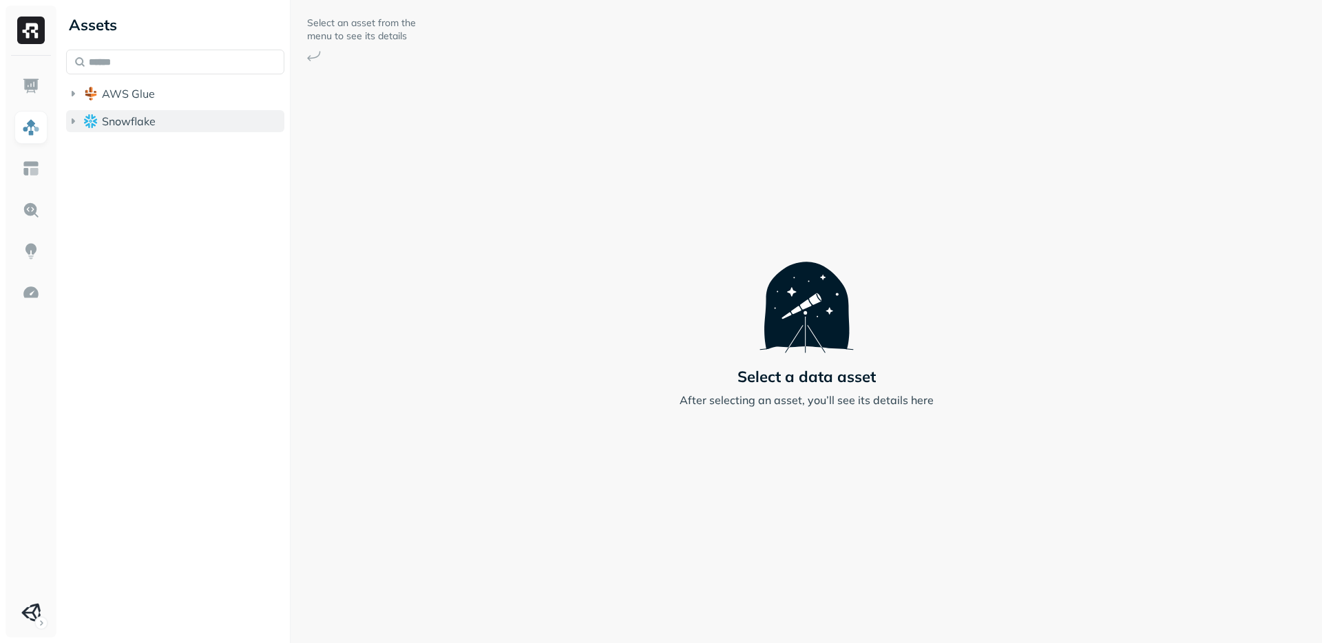
click at [75, 116] on icon "button" at bounding box center [73, 121] width 14 height 14
click at [75, 92] on icon "button" at bounding box center [73, 94] width 14 height 14
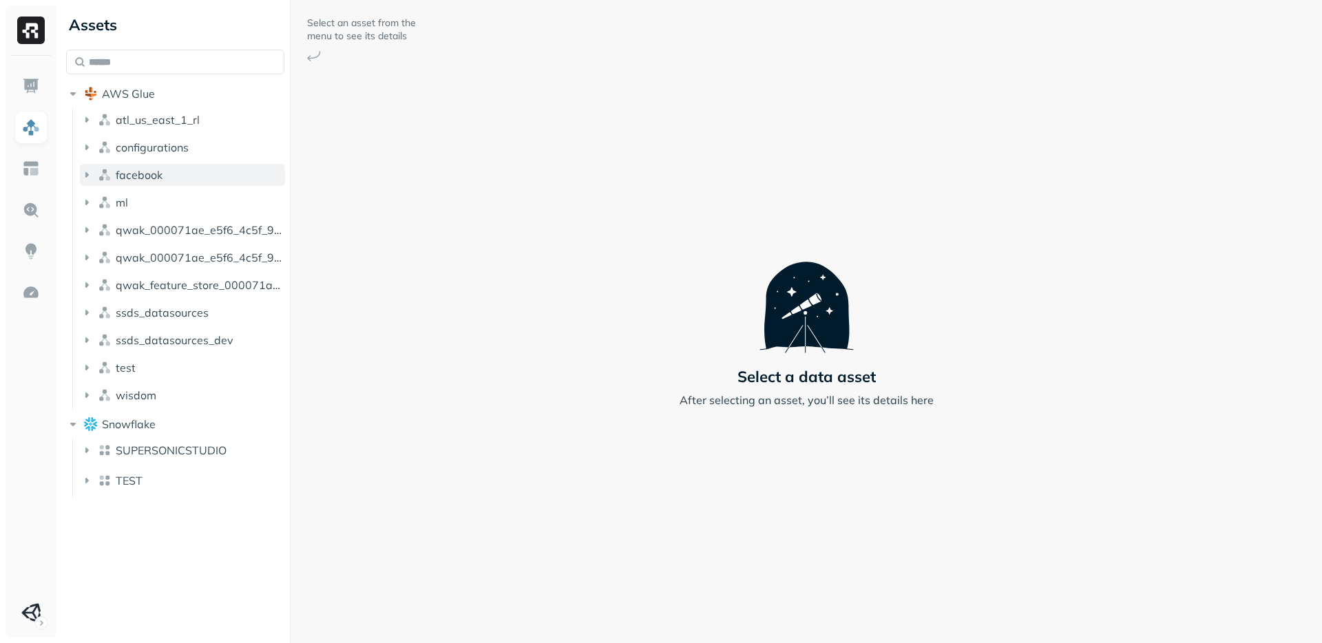
click at [84, 174] on icon "button" at bounding box center [87, 175] width 14 height 14
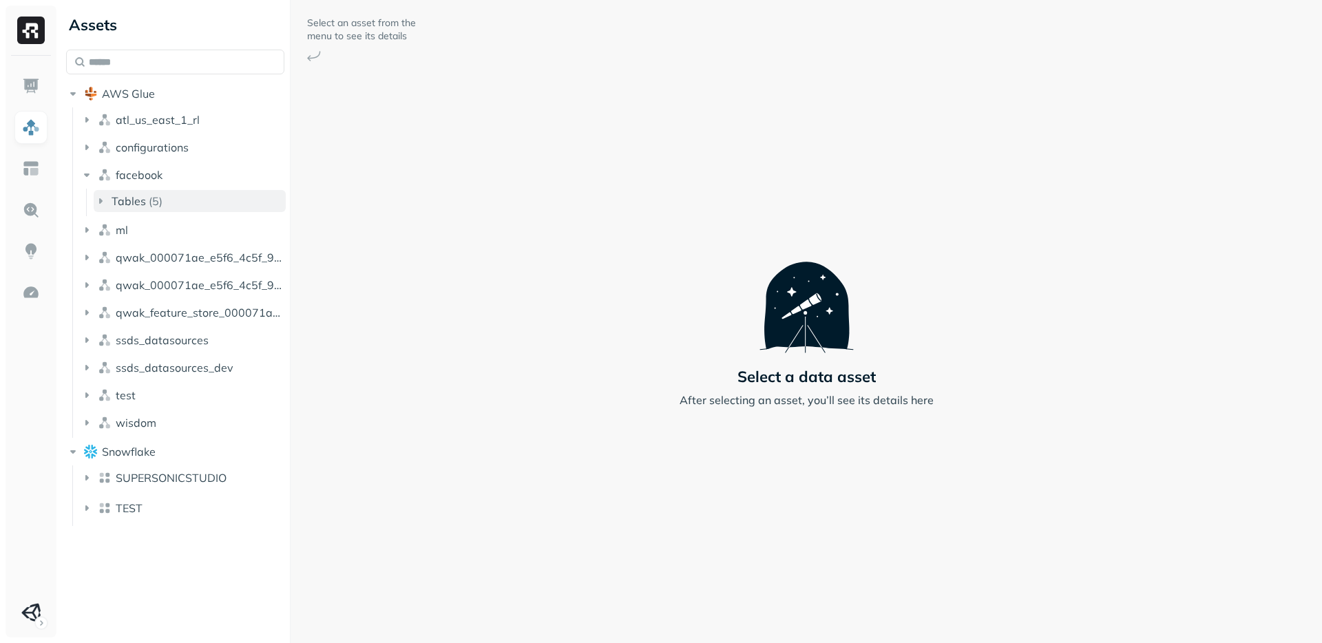
click at [107, 200] on icon "button" at bounding box center [101, 201] width 14 height 14
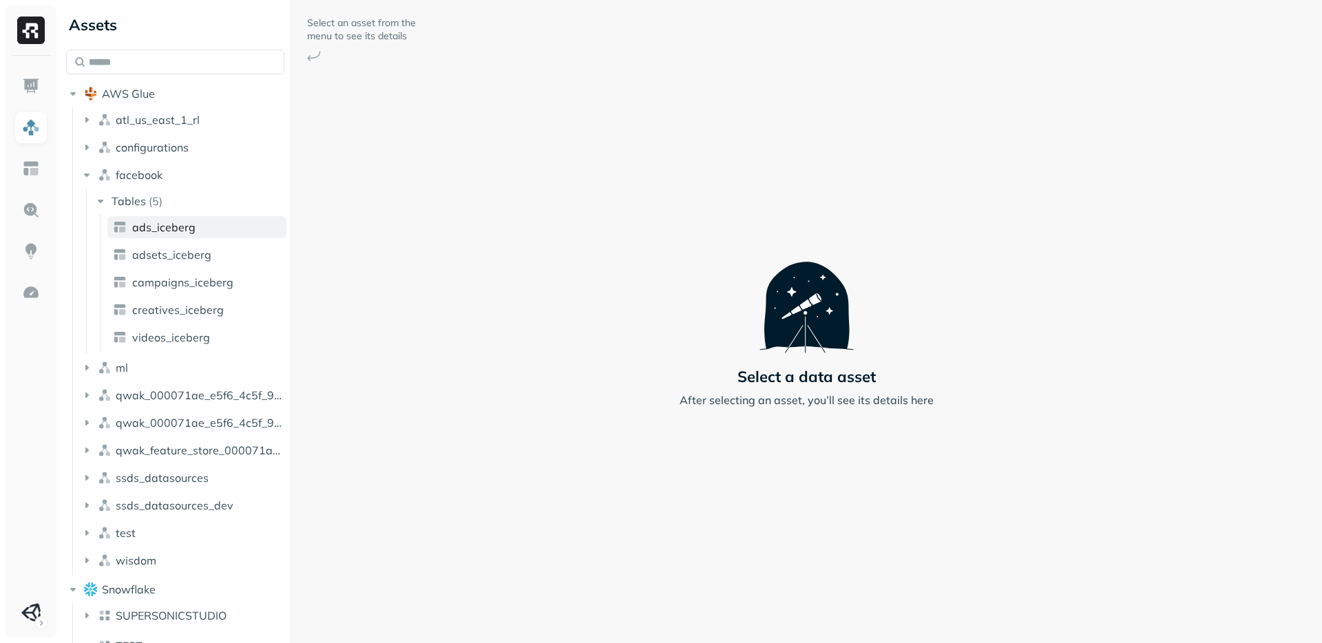
click at [131, 222] on link "ads_iceberg" at bounding box center [196, 227] width 179 height 22
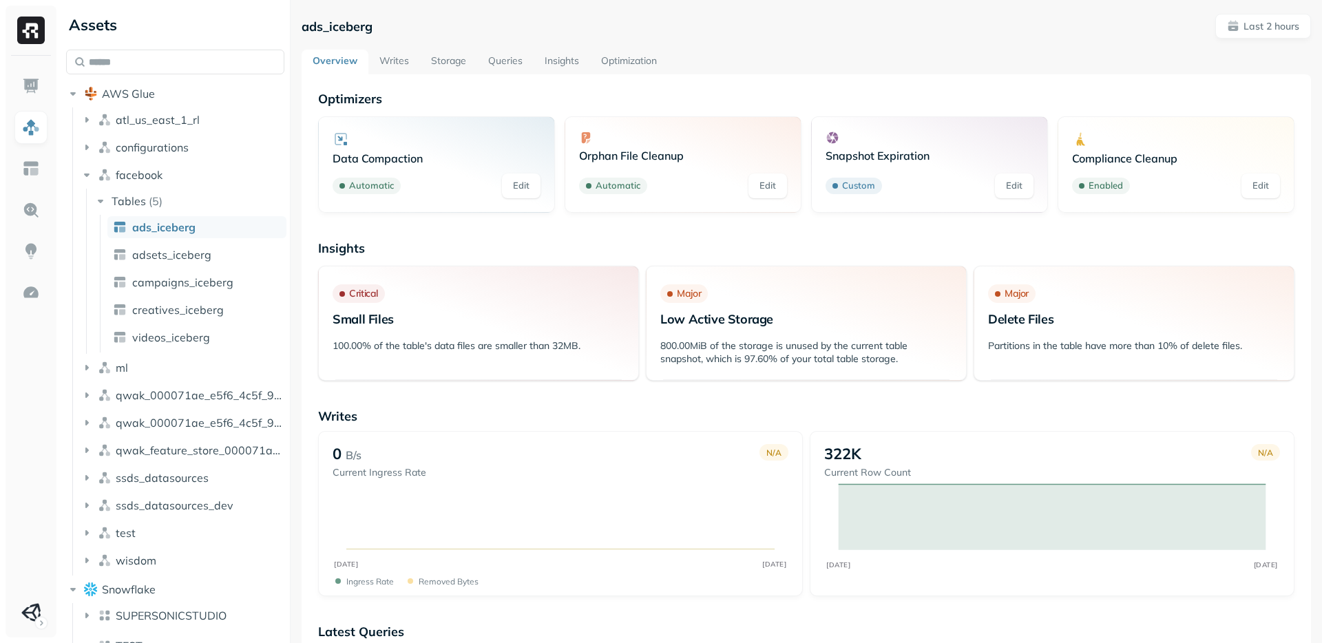
click at [624, 63] on link "Optimization" at bounding box center [629, 62] width 78 height 25
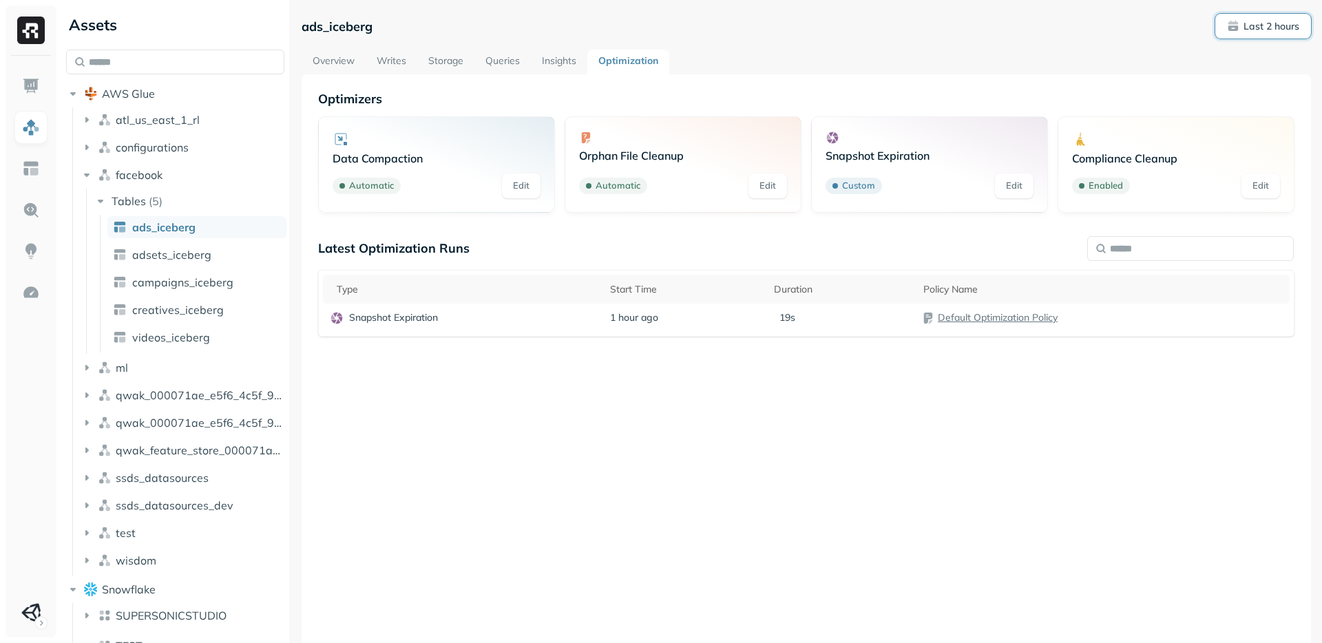
click at [1267, 28] on p "Last 2 hours" at bounding box center [1271, 26] width 56 height 13
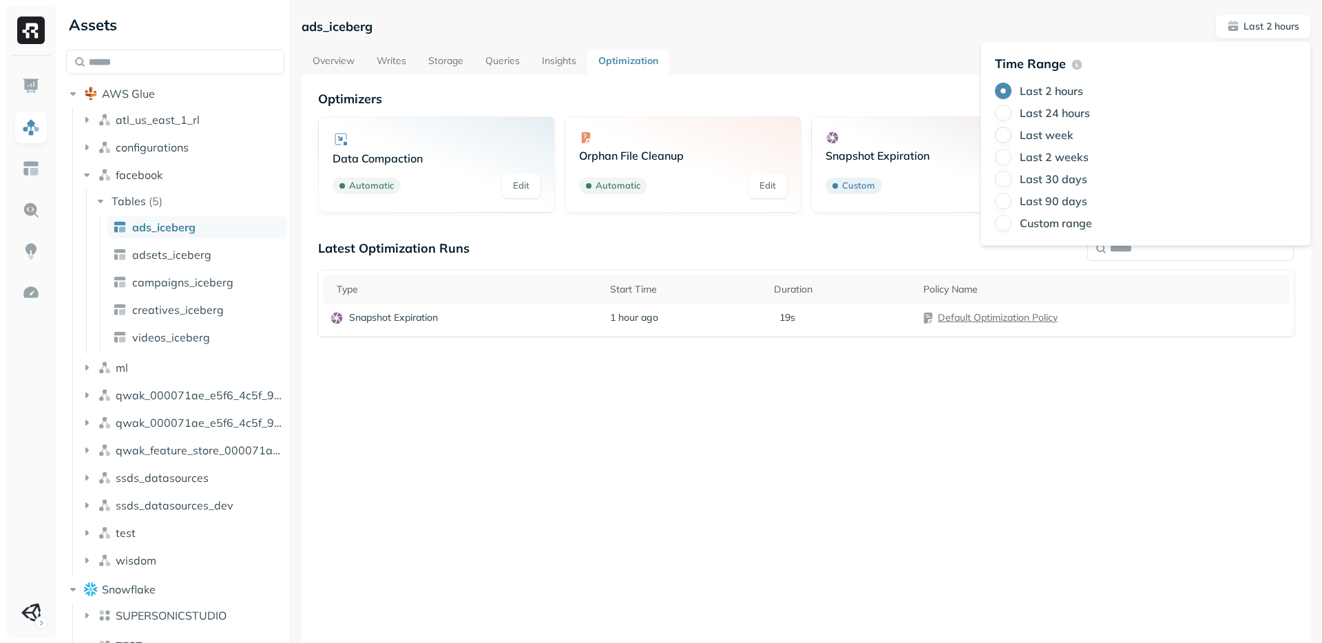
drag, startPoint x: 1007, startPoint y: 116, endPoint x: 1007, endPoint y: 137, distance: 20.7
click at [1007, 137] on div "Last 2 hours Last 24 hours Last week Last 2 weeks Last 30 days Last 90 days Cus…" at bounding box center [1146, 157] width 302 height 149
click at [1007, 137] on button "Last week" at bounding box center [1003, 135] width 17 height 17
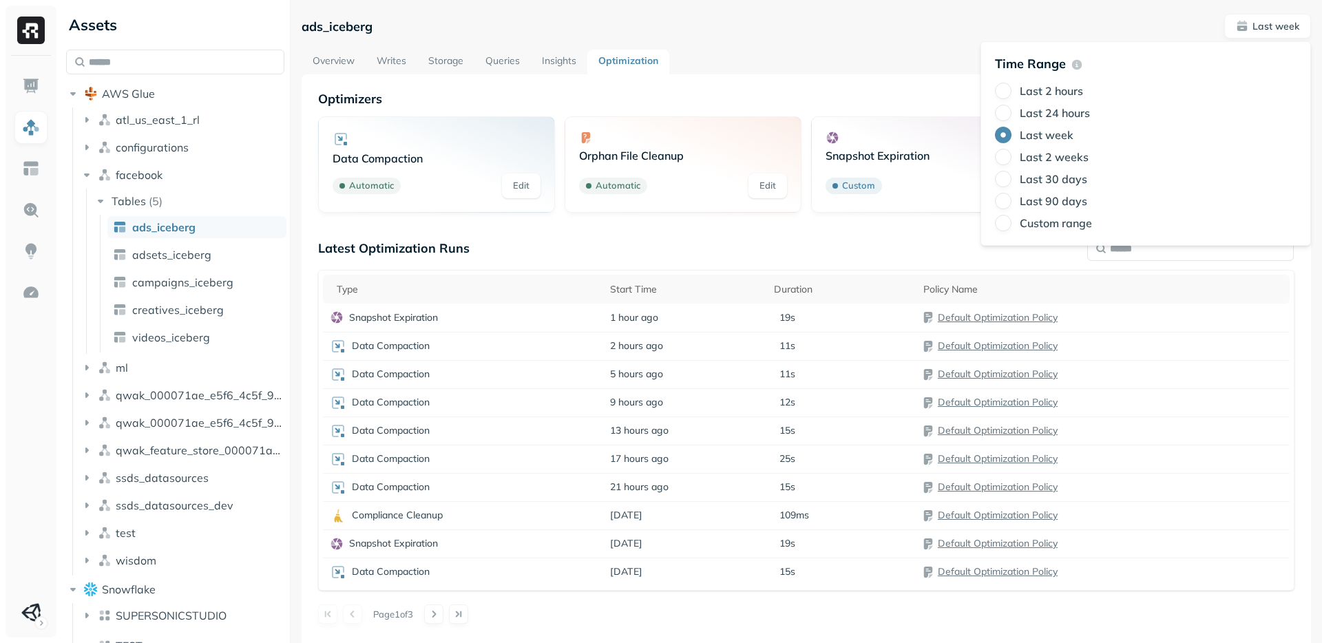
click at [660, 203] on div "Orphan File Cleanup Automatic Edit" at bounding box center [682, 164] width 237 height 96
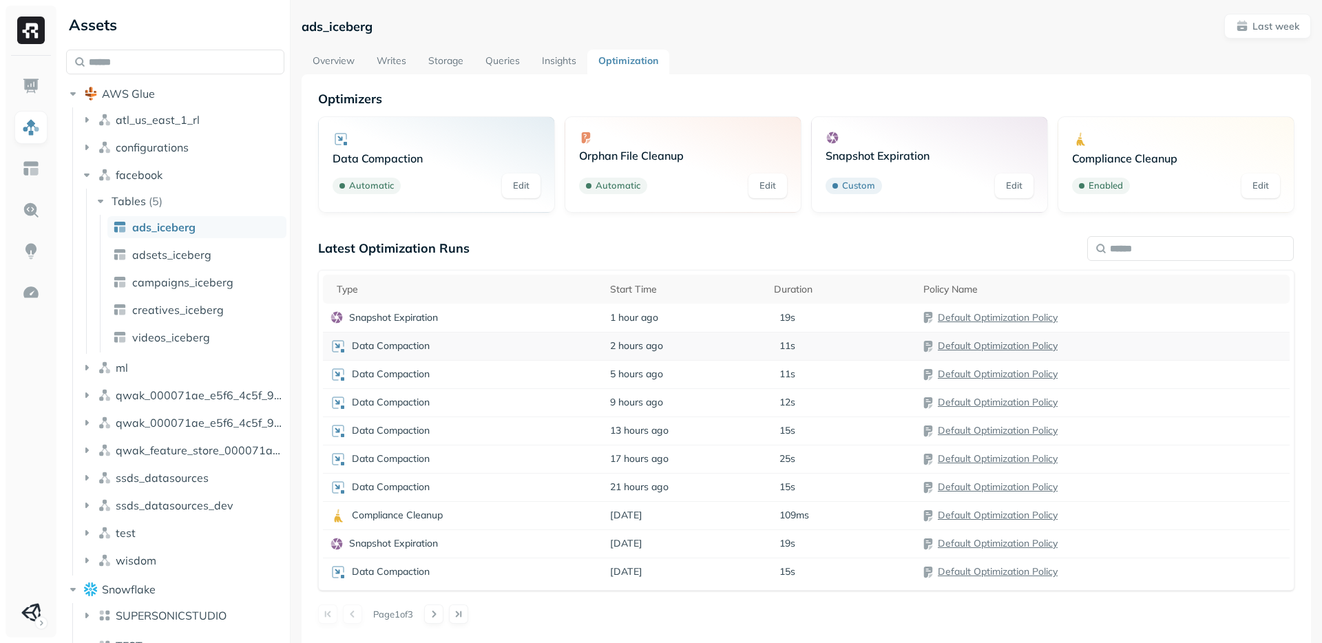
click at [469, 338] on div "Data Compaction" at bounding box center [463, 346] width 266 height 17
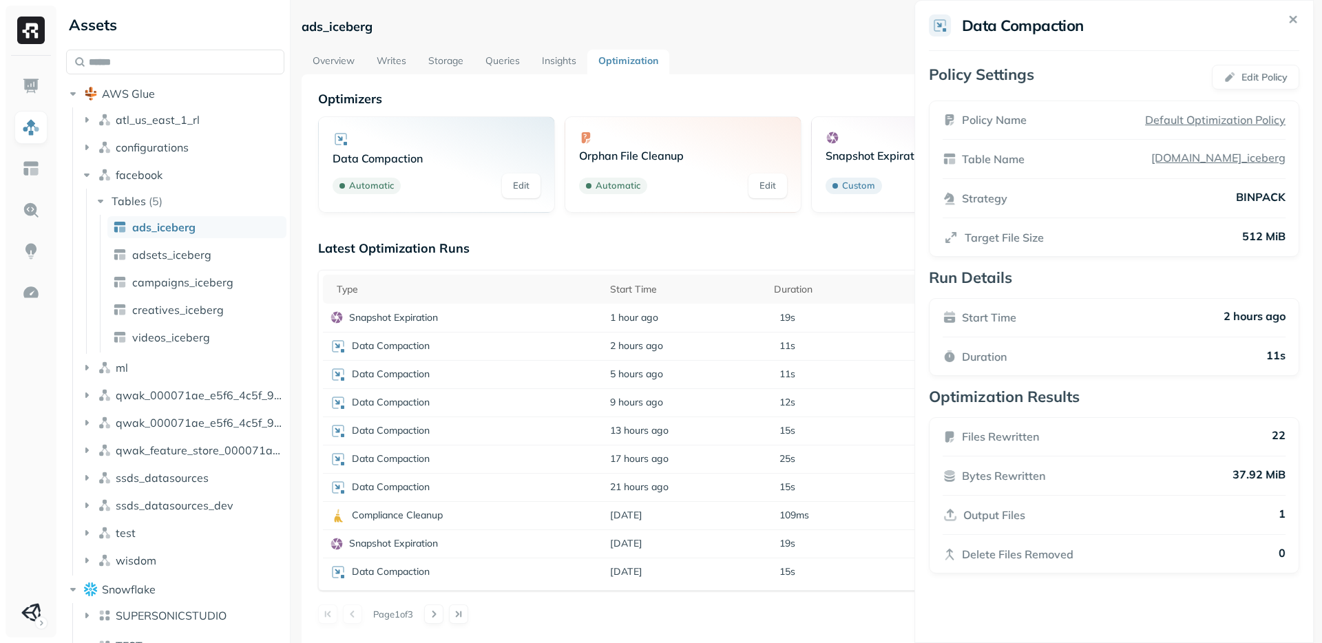
drag, startPoint x: 972, startPoint y: 441, endPoint x: 950, endPoint y: 416, distance: 32.6
click at [962, 428] on p "Files Rewritten" at bounding box center [1000, 436] width 77 height 17
drag, startPoint x: 1048, startPoint y: 517, endPoint x: 942, endPoint y: 513, distance: 106.8
click at [942, 513] on div "Output Files 1" at bounding box center [1105, 515] width 343 height 17
